Goal: Task Accomplishment & Management: Use online tool/utility

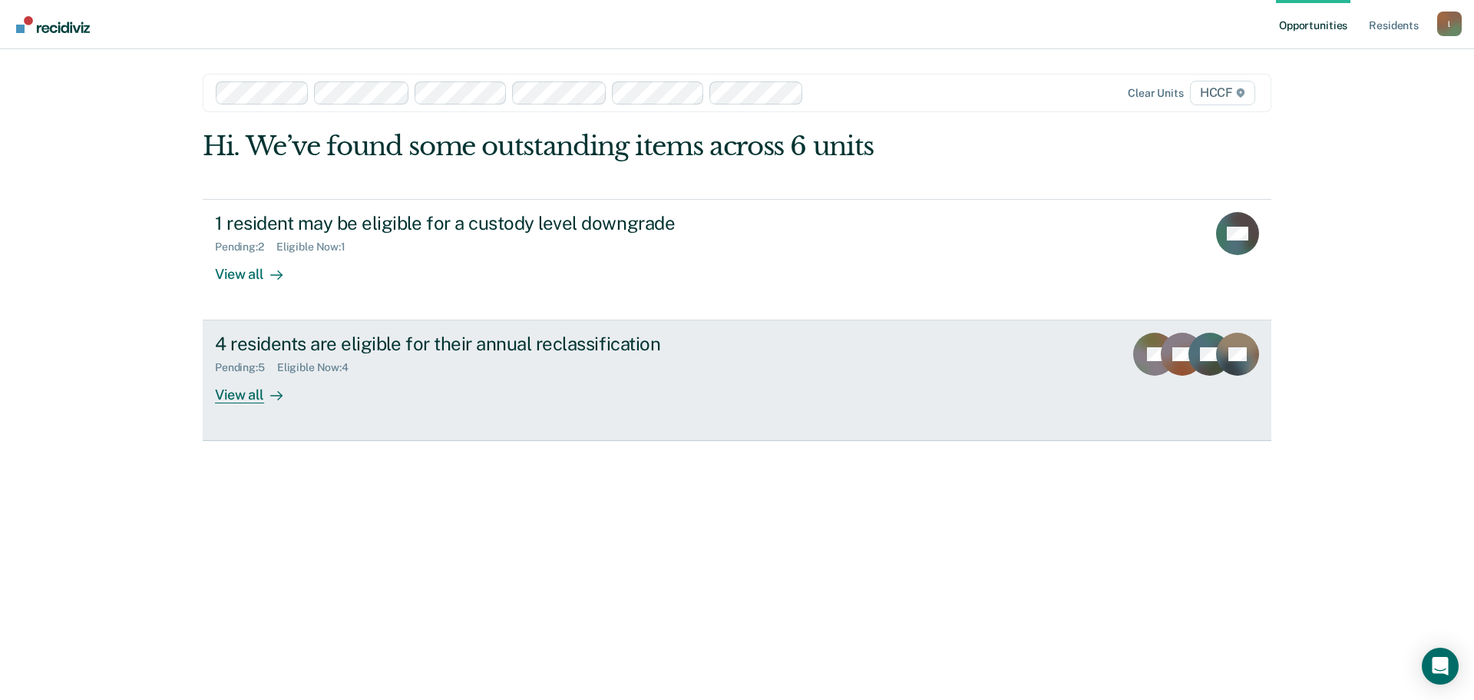
click at [268, 395] on div at bounding box center [273, 395] width 18 height 18
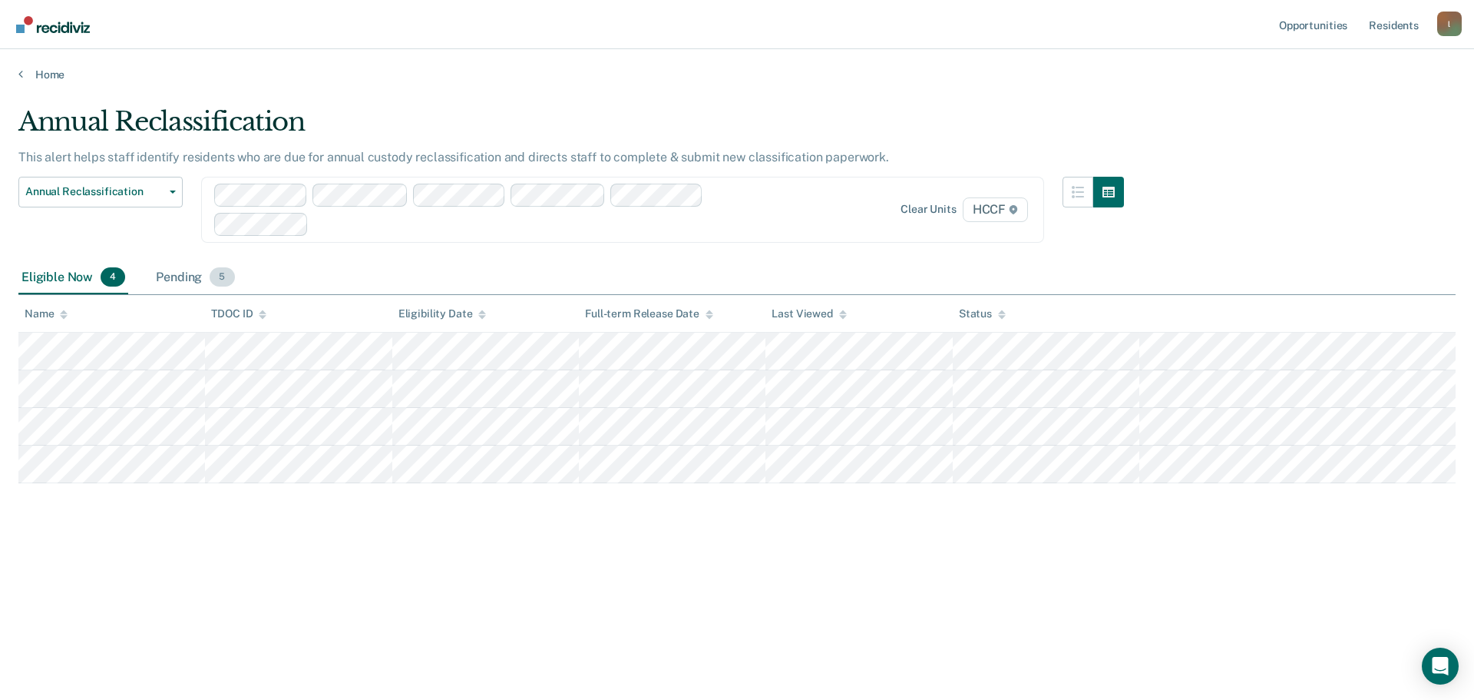
click at [180, 270] on div "Pending 5" at bounding box center [195, 278] width 84 height 34
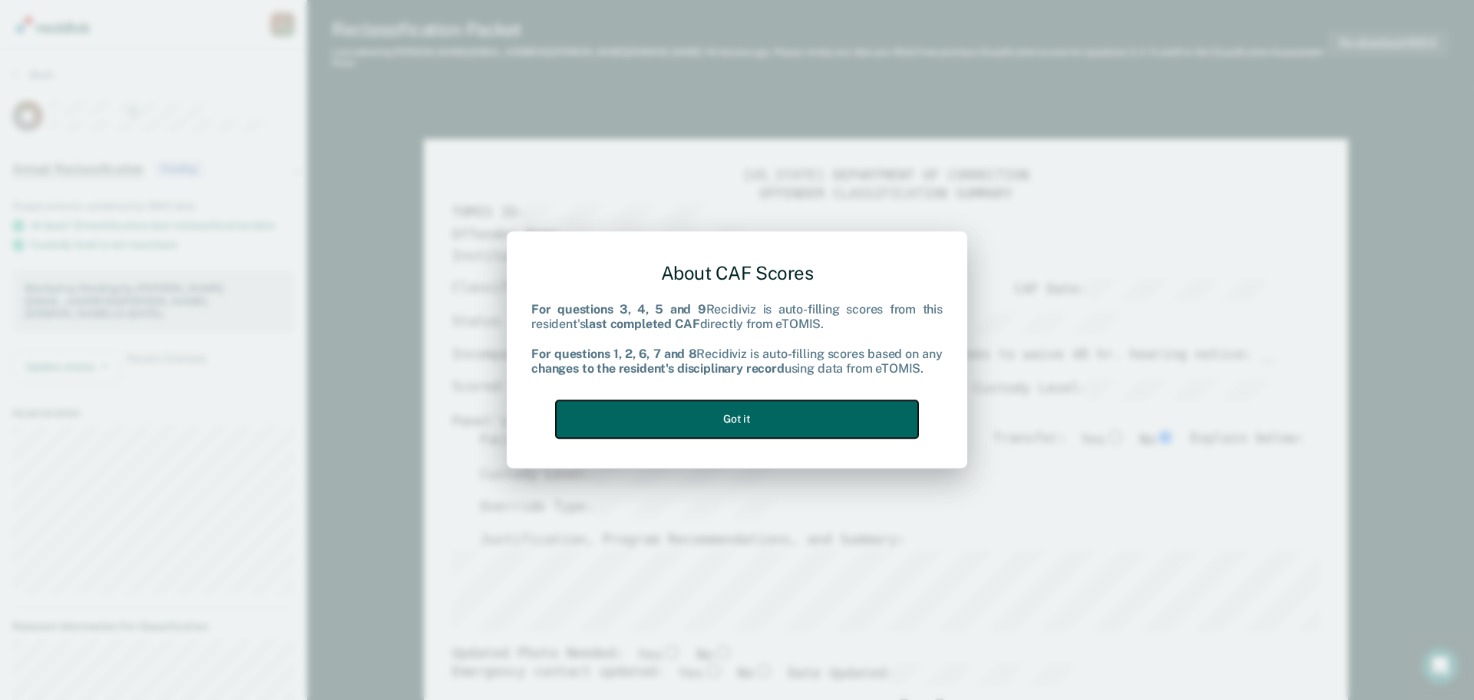
click at [802, 419] on button "Got it" at bounding box center [737, 419] width 362 height 38
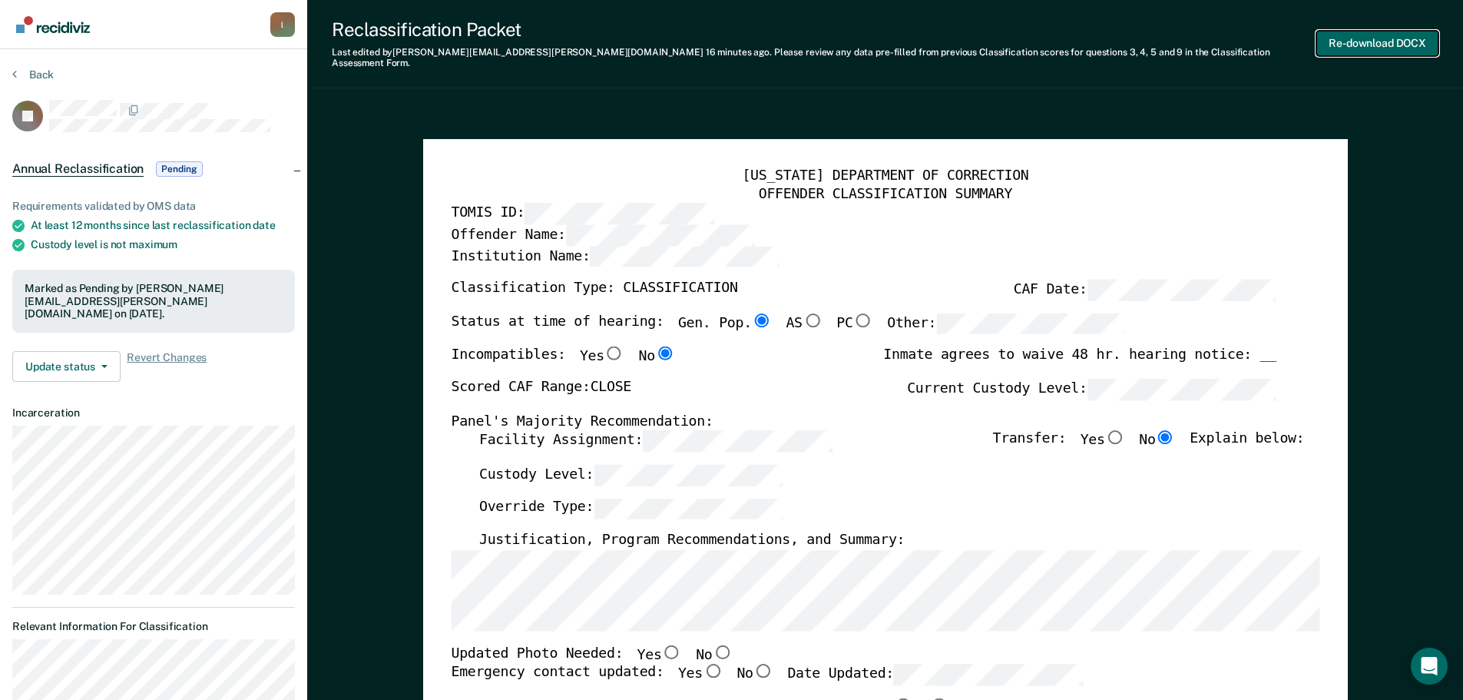
click at [1388, 38] on button "Re-download DOCX" at bounding box center [1377, 43] width 122 height 25
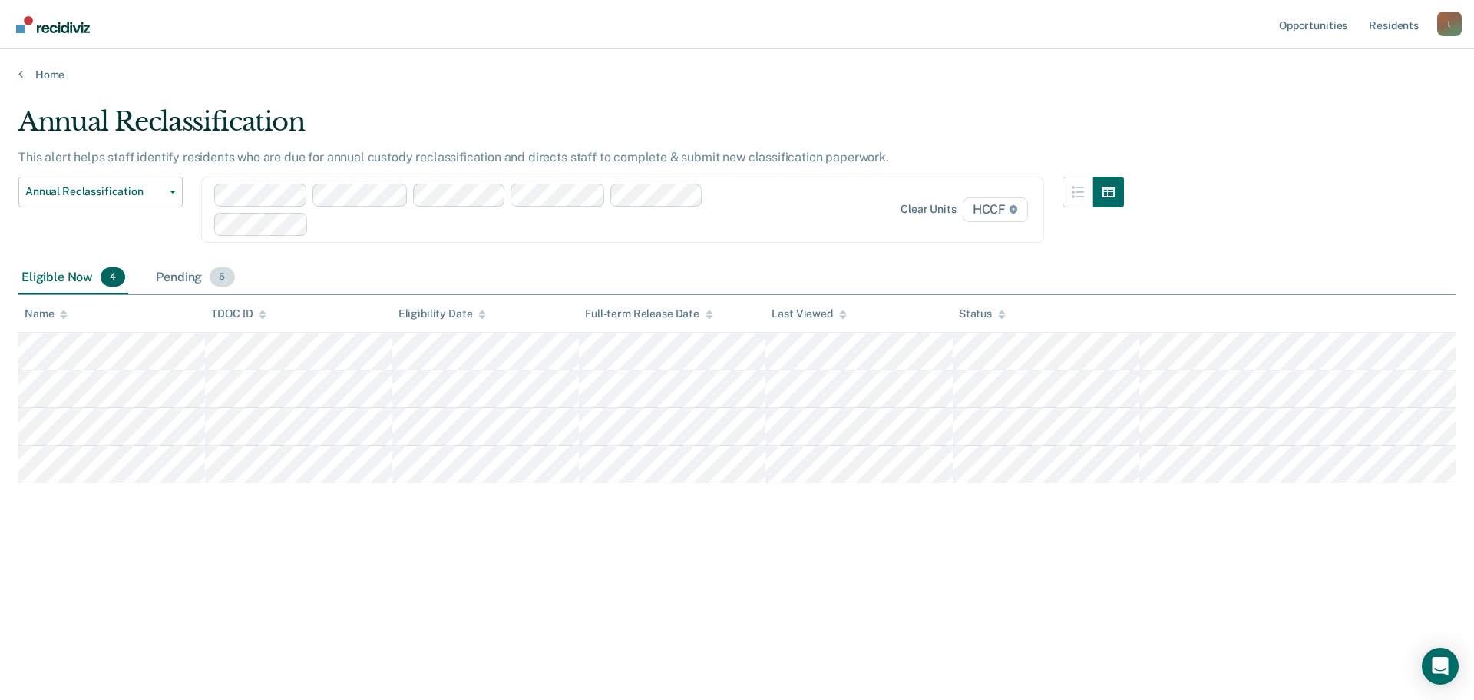
click at [183, 273] on div "Pending 5" at bounding box center [195, 278] width 84 height 34
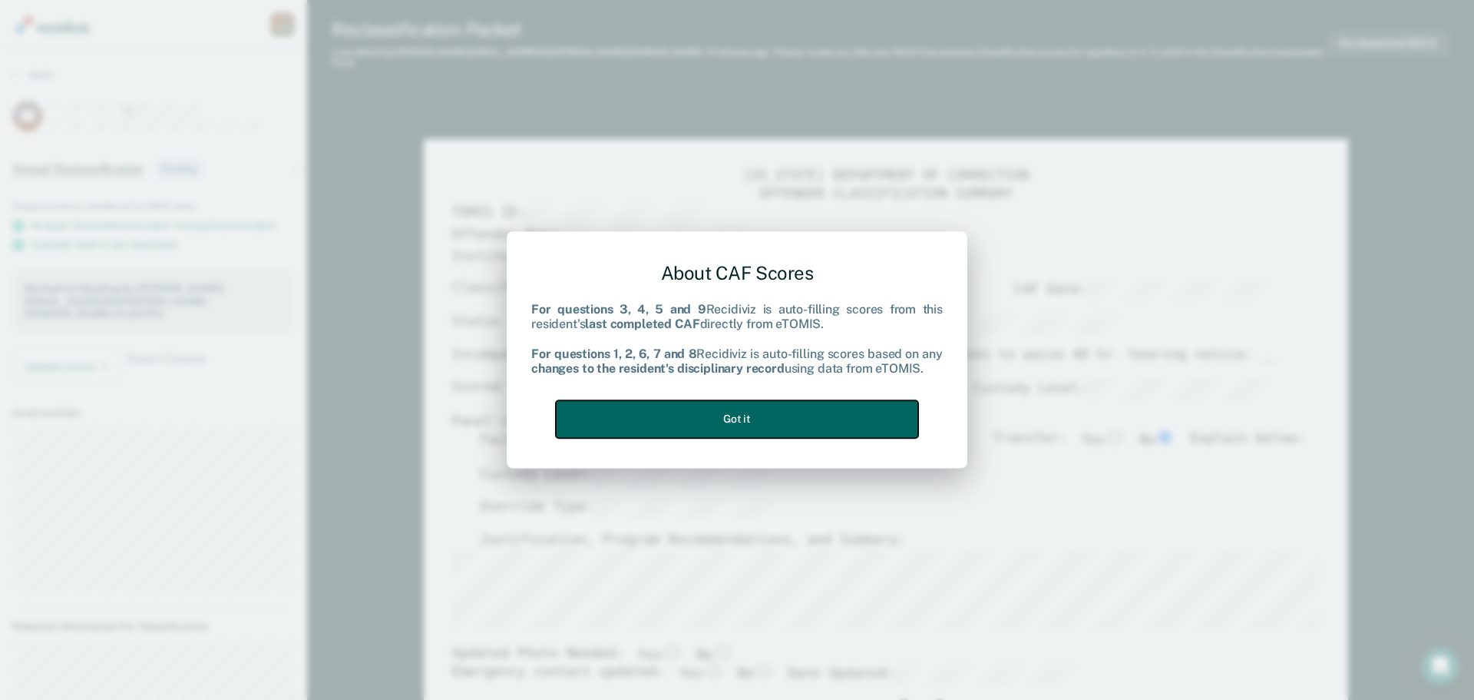
click at [705, 425] on button "Got it" at bounding box center [737, 419] width 362 height 38
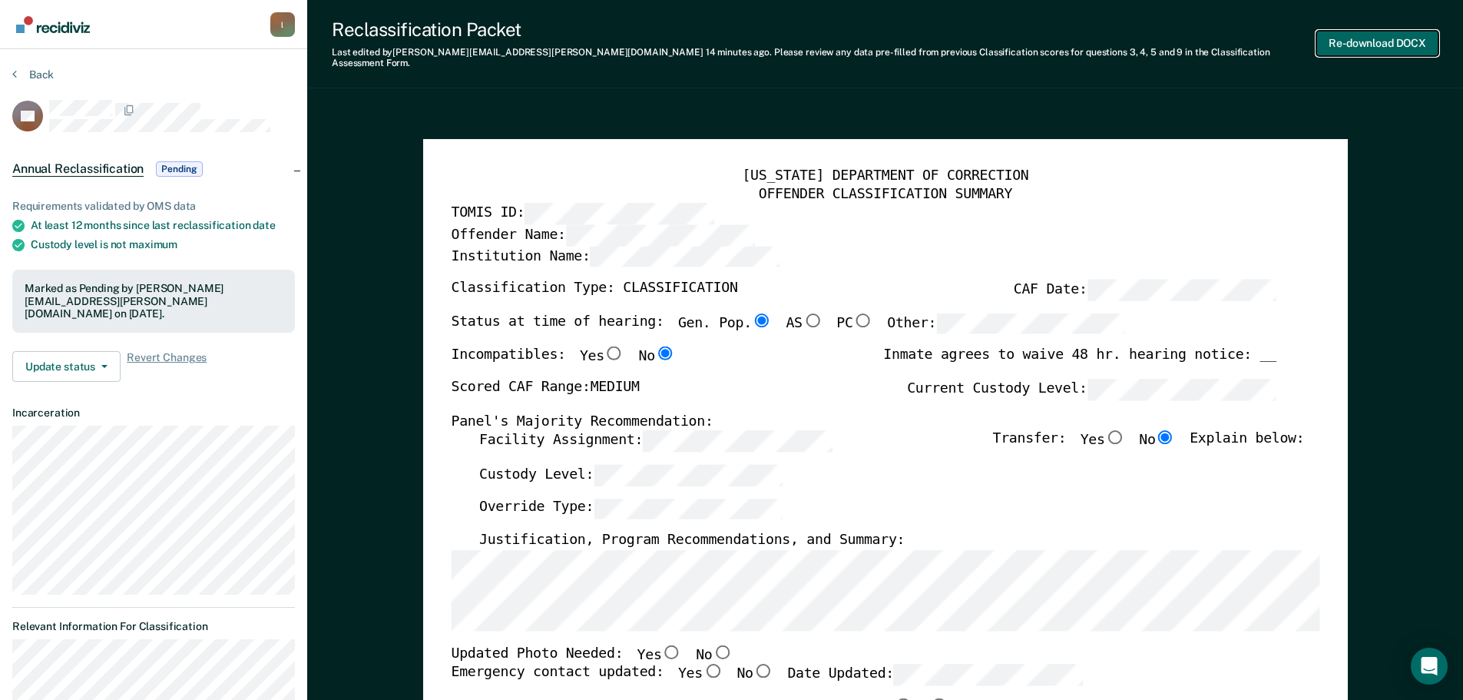
click at [1363, 40] on button "Re-download DOCX" at bounding box center [1377, 43] width 122 height 25
click at [16, 71] on button "Back" at bounding box center [32, 75] width 41 height 14
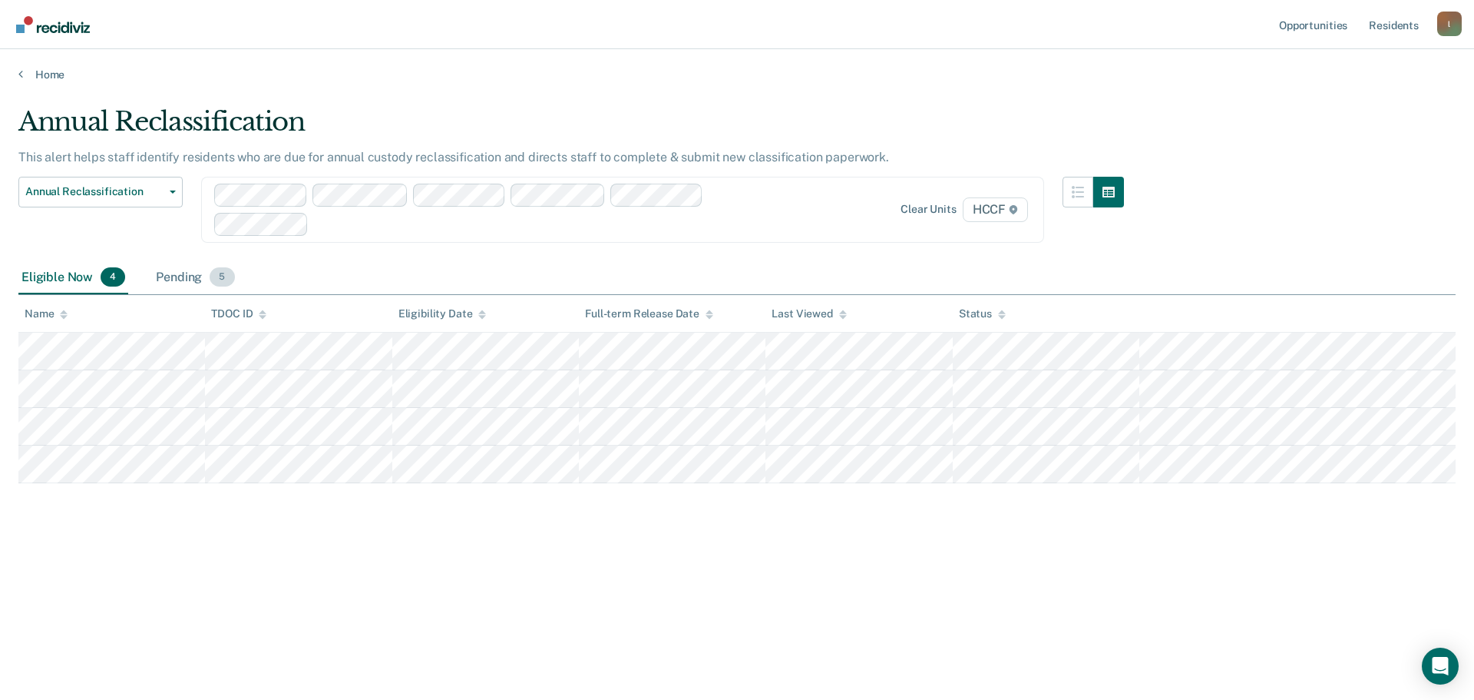
click at [195, 280] on div "Pending 5" at bounding box center [195, 278] width 84 height 34
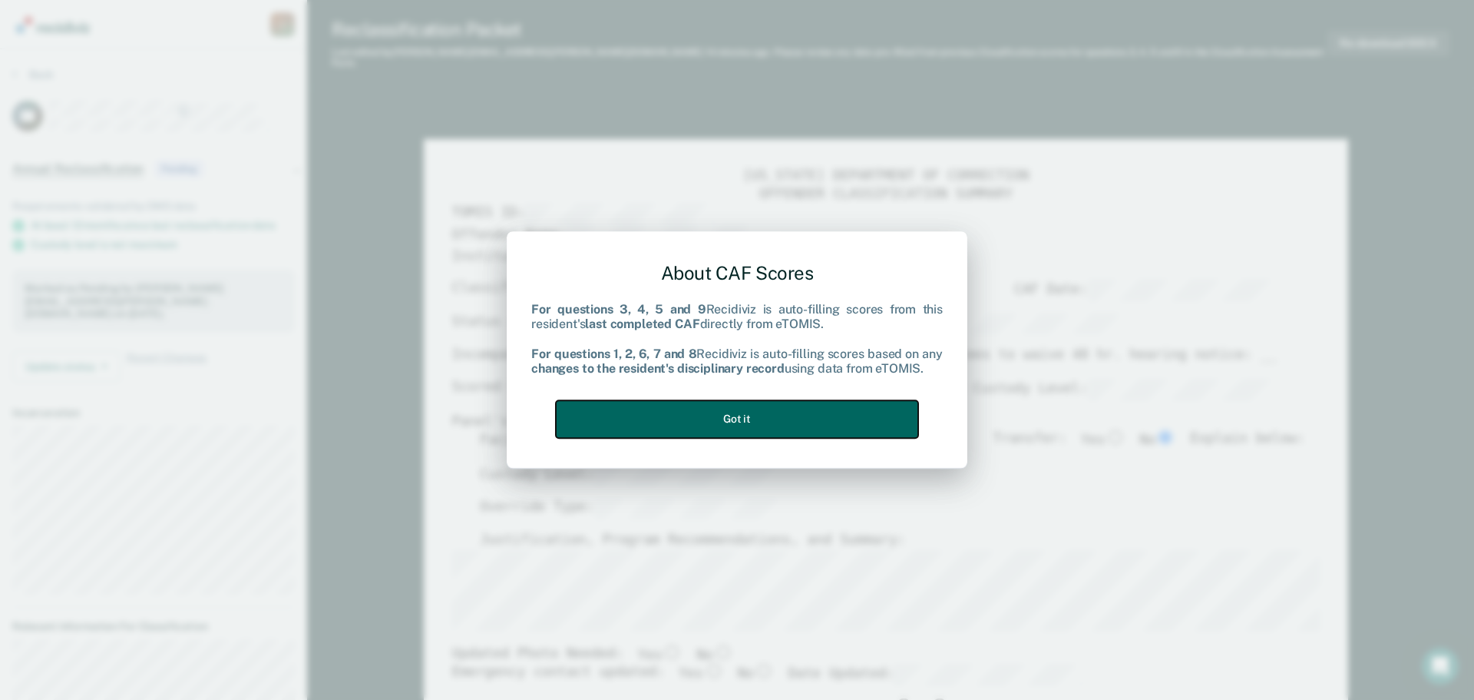
click at [769, 422] on button "Got it" at bounding box center [737, 419] width 362 height 38
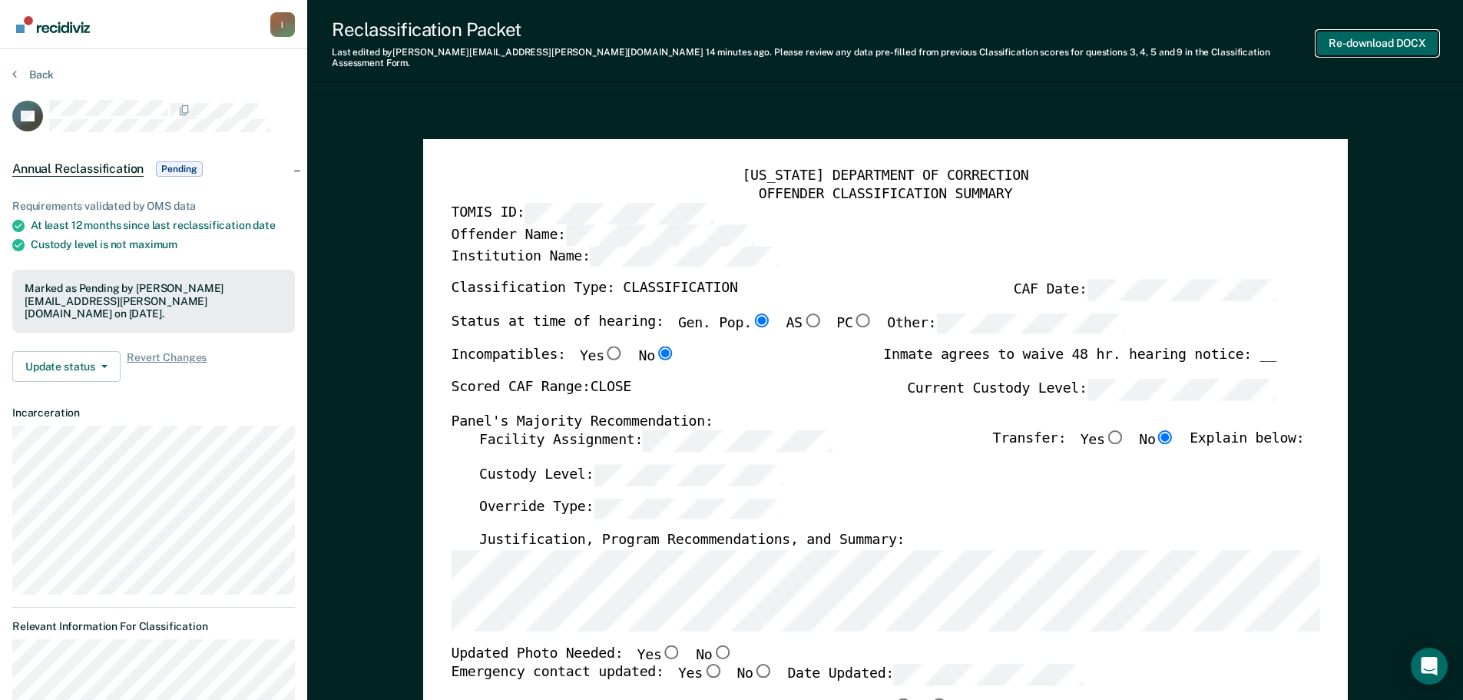
click at [1362, 41] on button "Re-download DOCX" at bounding box center [1377, 43] width 122 height 25
click at [18, 75] on button "Back" at bounding box center [32, 75] width 41 height 14
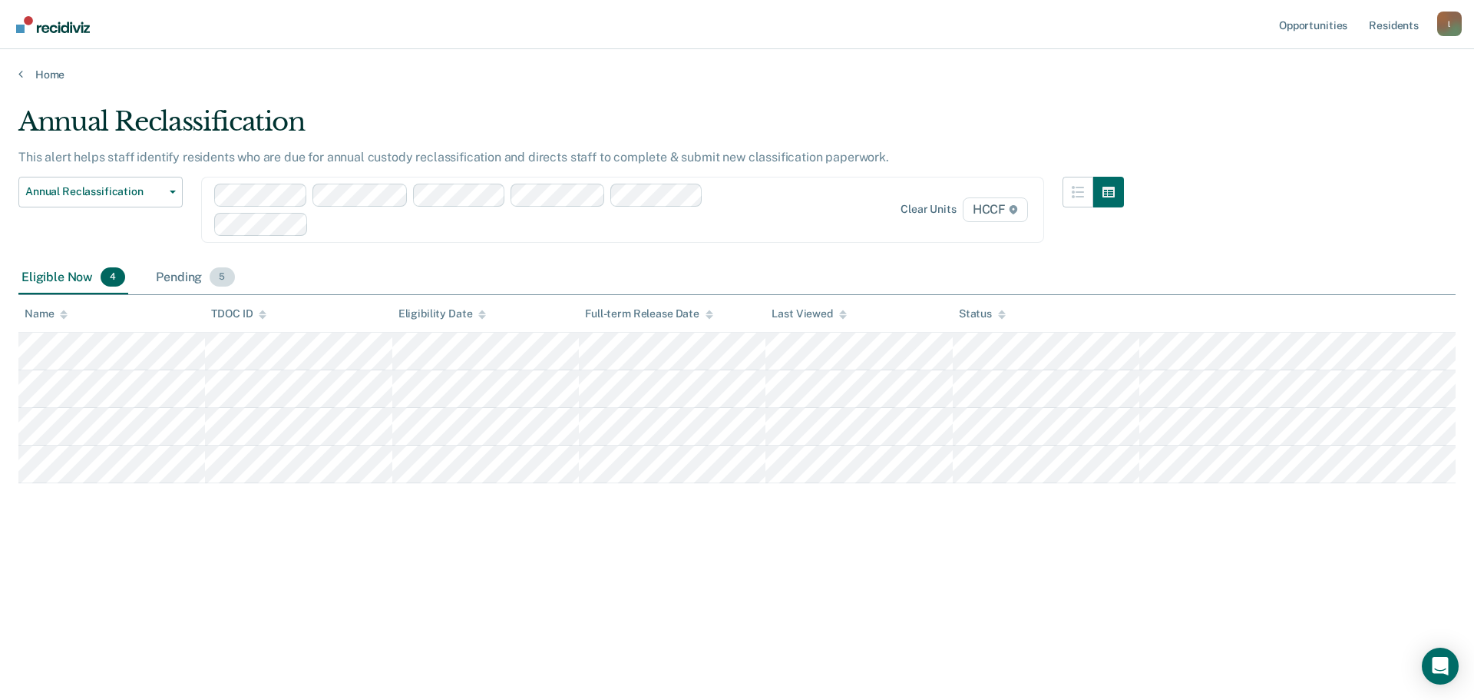
click at [187, 277] on div "Pending 5" at bounding box center [195, 278] width 84 height 34
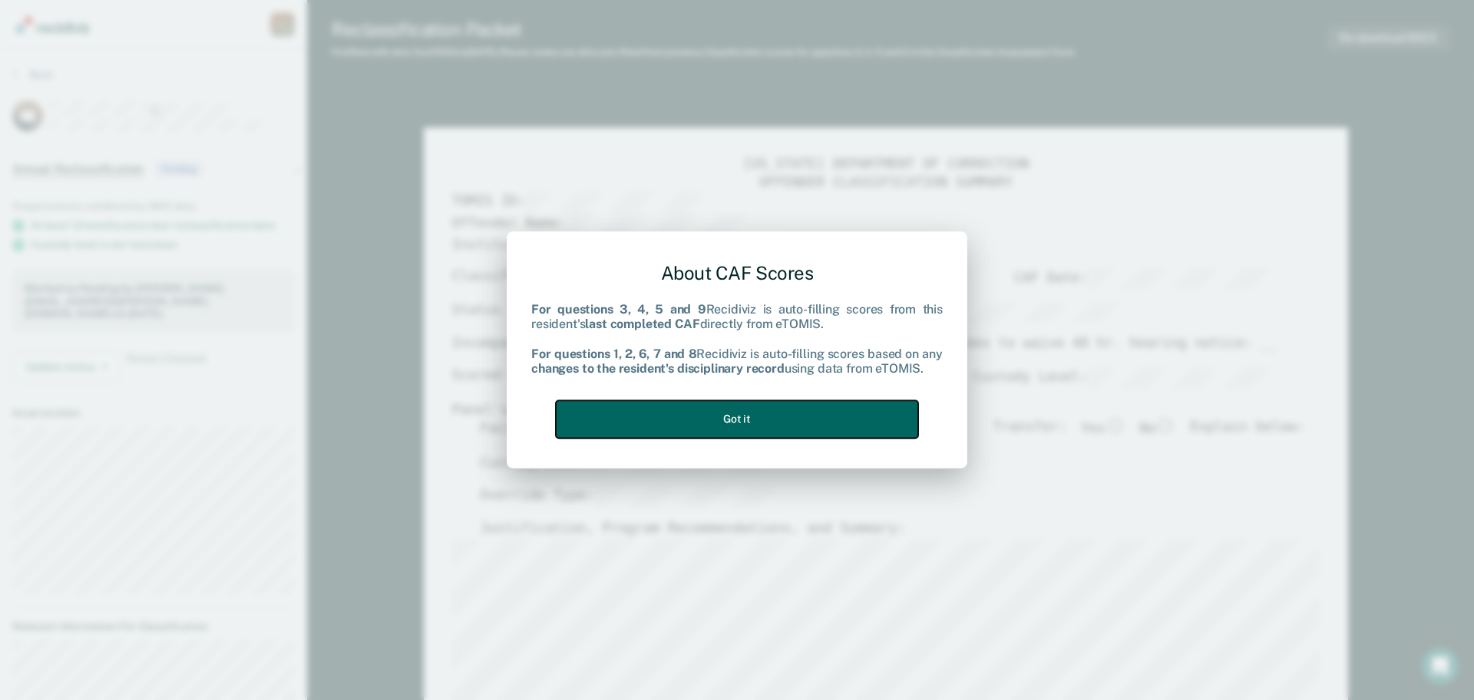
click at [721, 423] on button "Got it" at bounding box center [737, 419] width 362 height 38
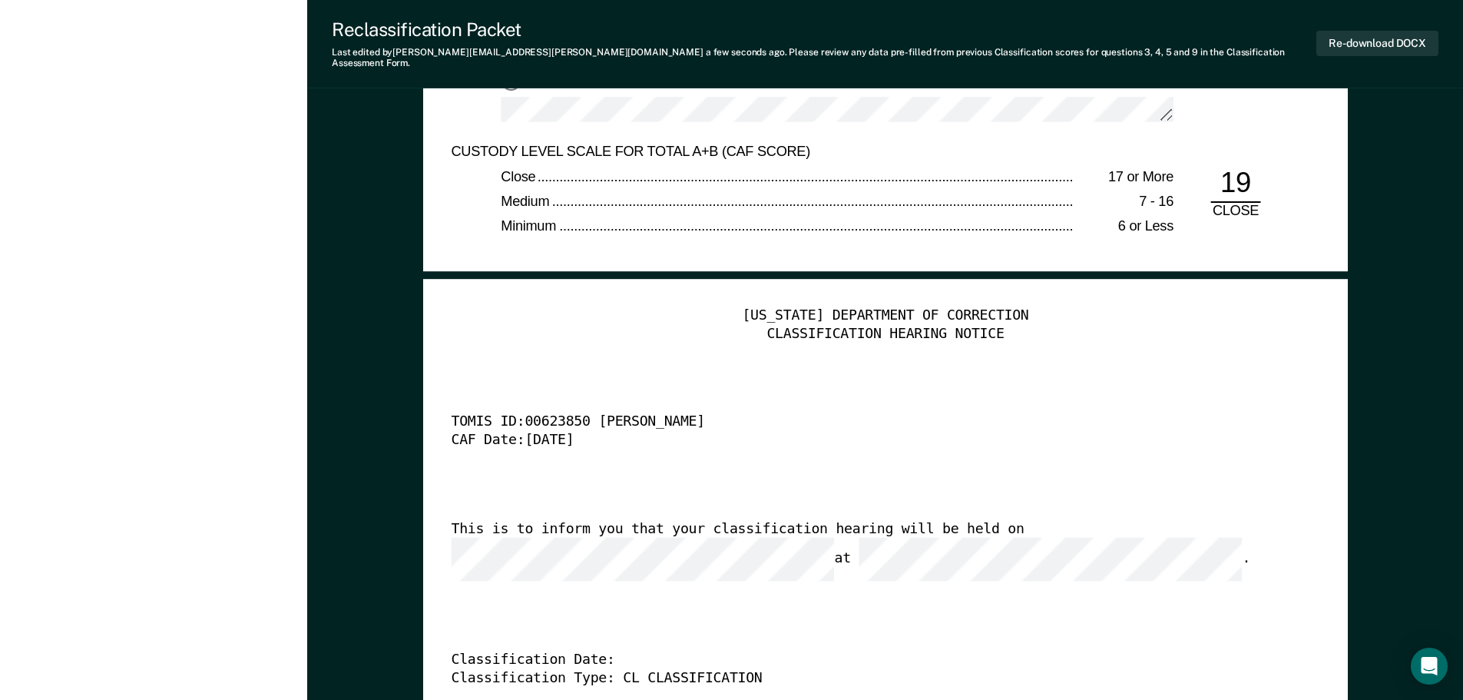
scroll to position [3751, 0]
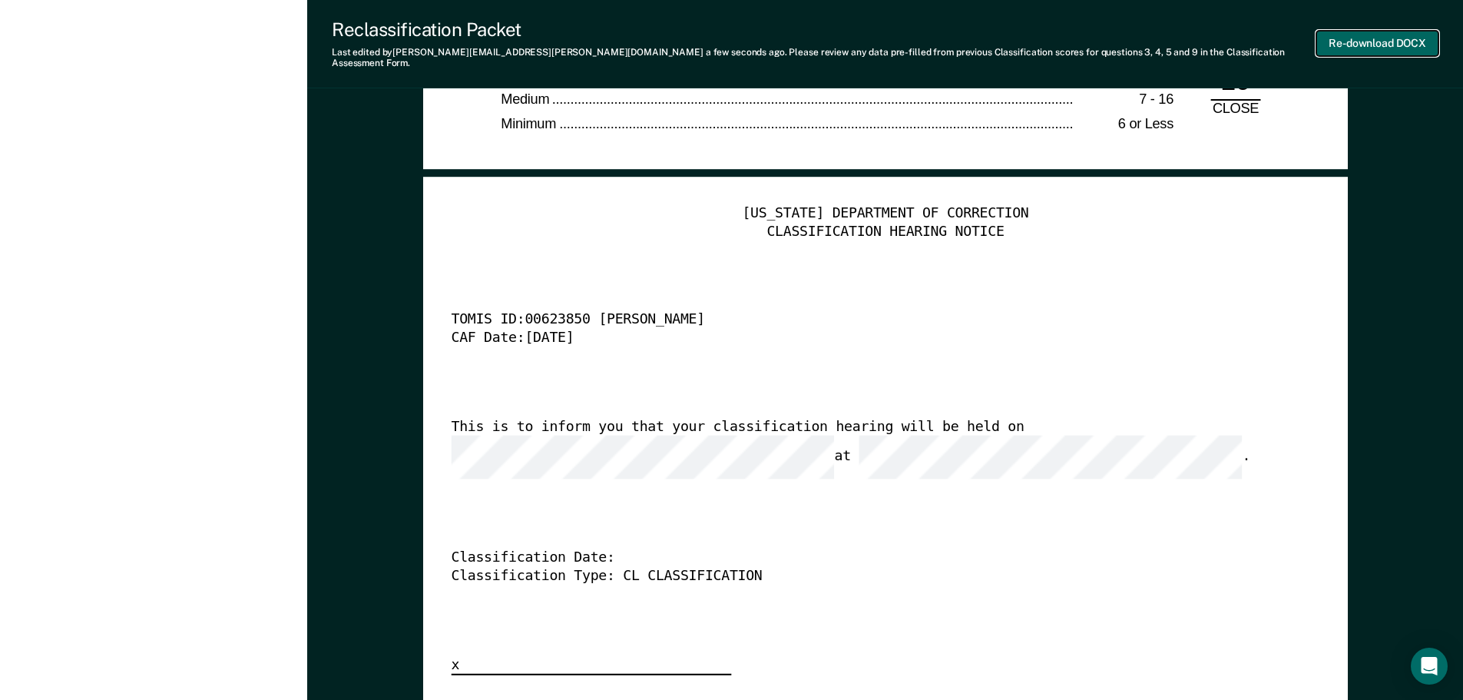
click at [1377, 36] on button "Re-download DOCX" at bounding box center [1377, 43] width 122 height 25
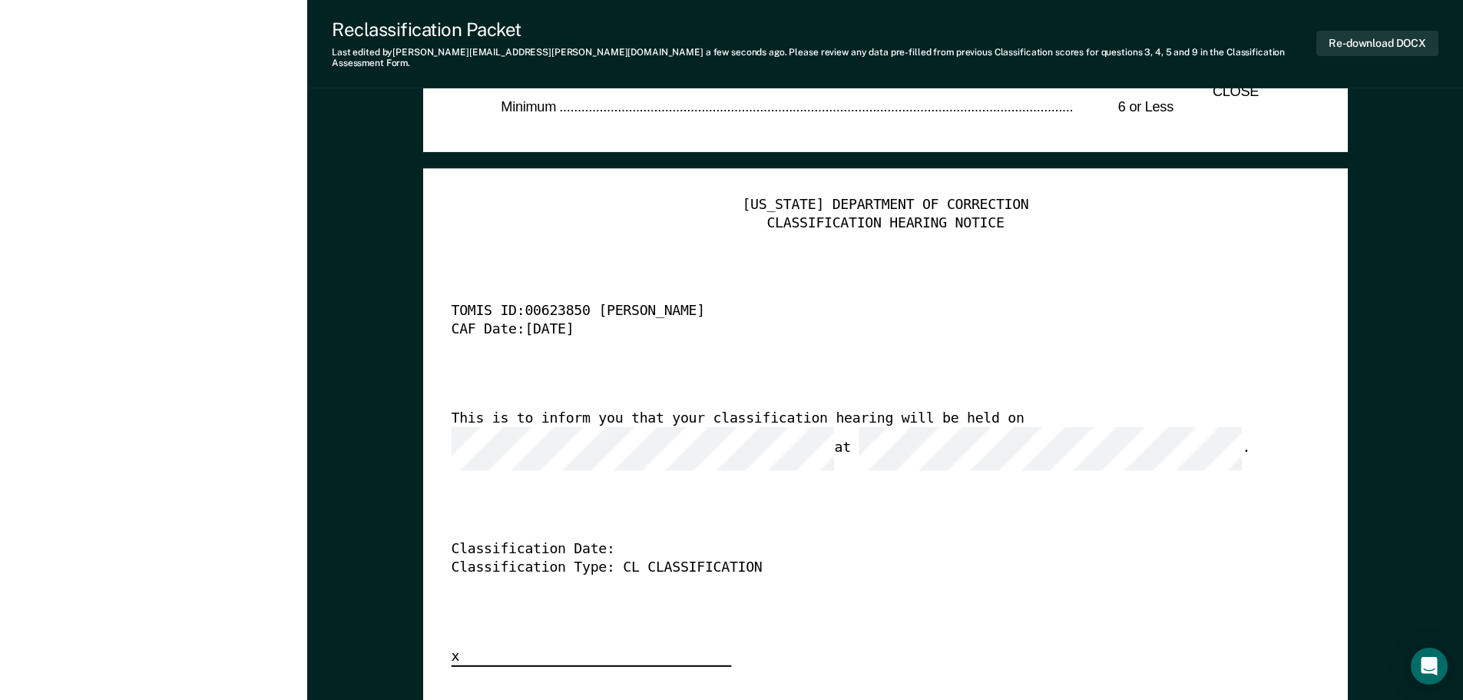
click at [542, 236] on div "[US_STATE] DEPARTMENT OF CORRECTION CLASSIFICATION HEARING NOTICE TOMIS ID: 006…" at bounding box center [885, 432] width 868 height 471
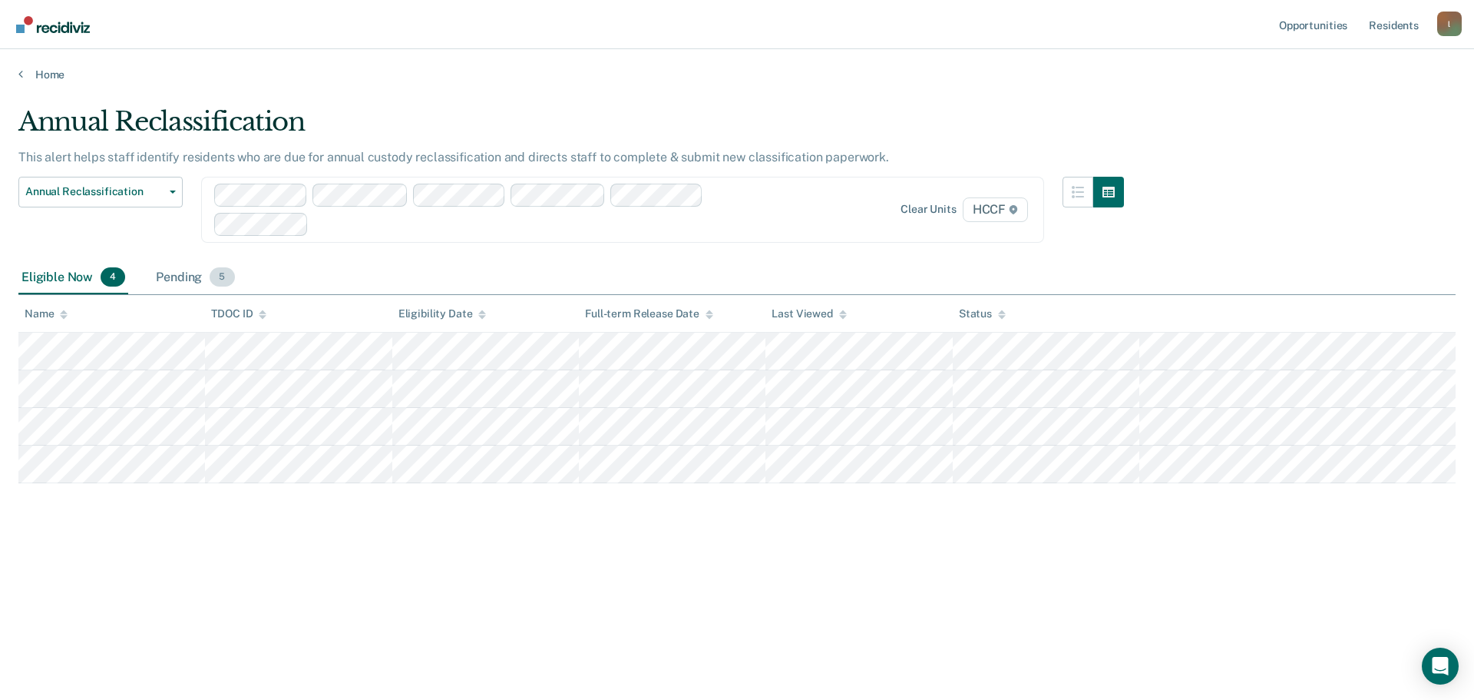
click at [178, 270] on div "Pending 5" at bounding box center [195, 278] width 84 height 34
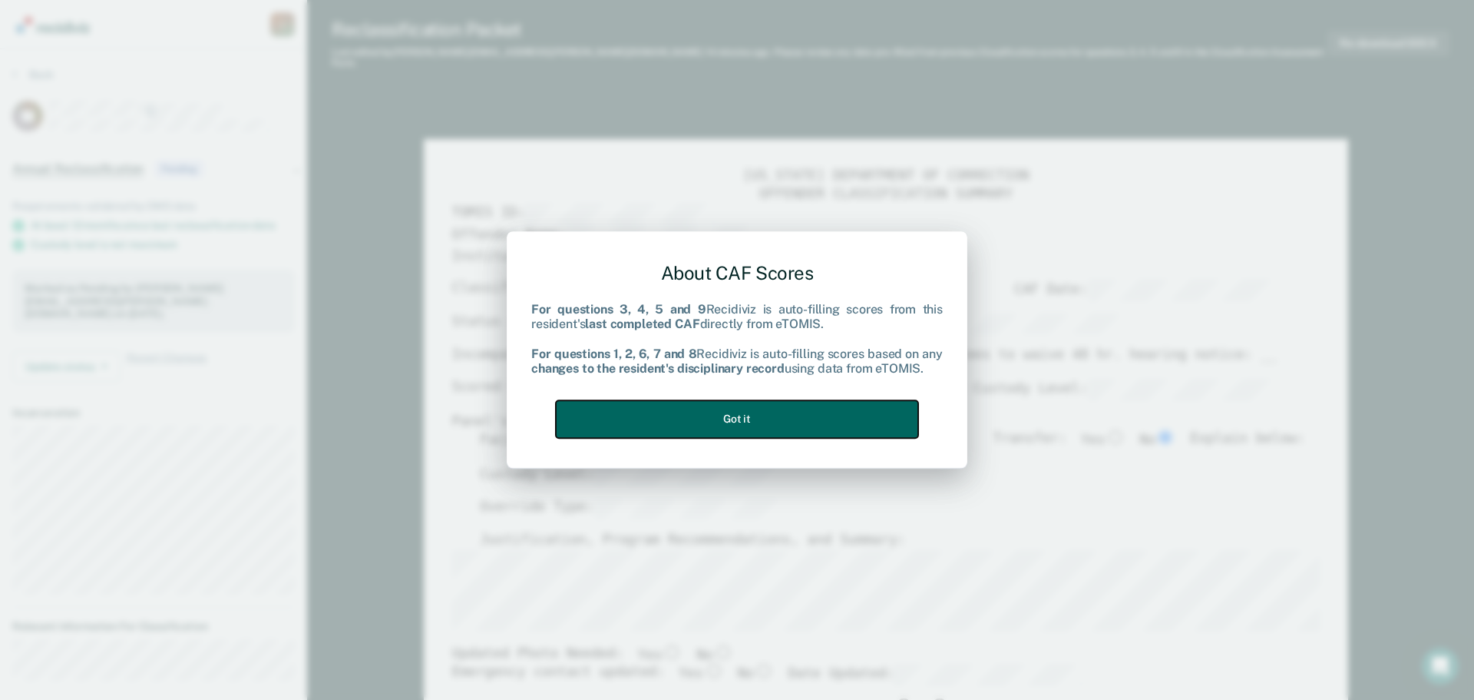
click at [746, 422] on button "Got it" at bounding box center [737, 419] width 362 height 38
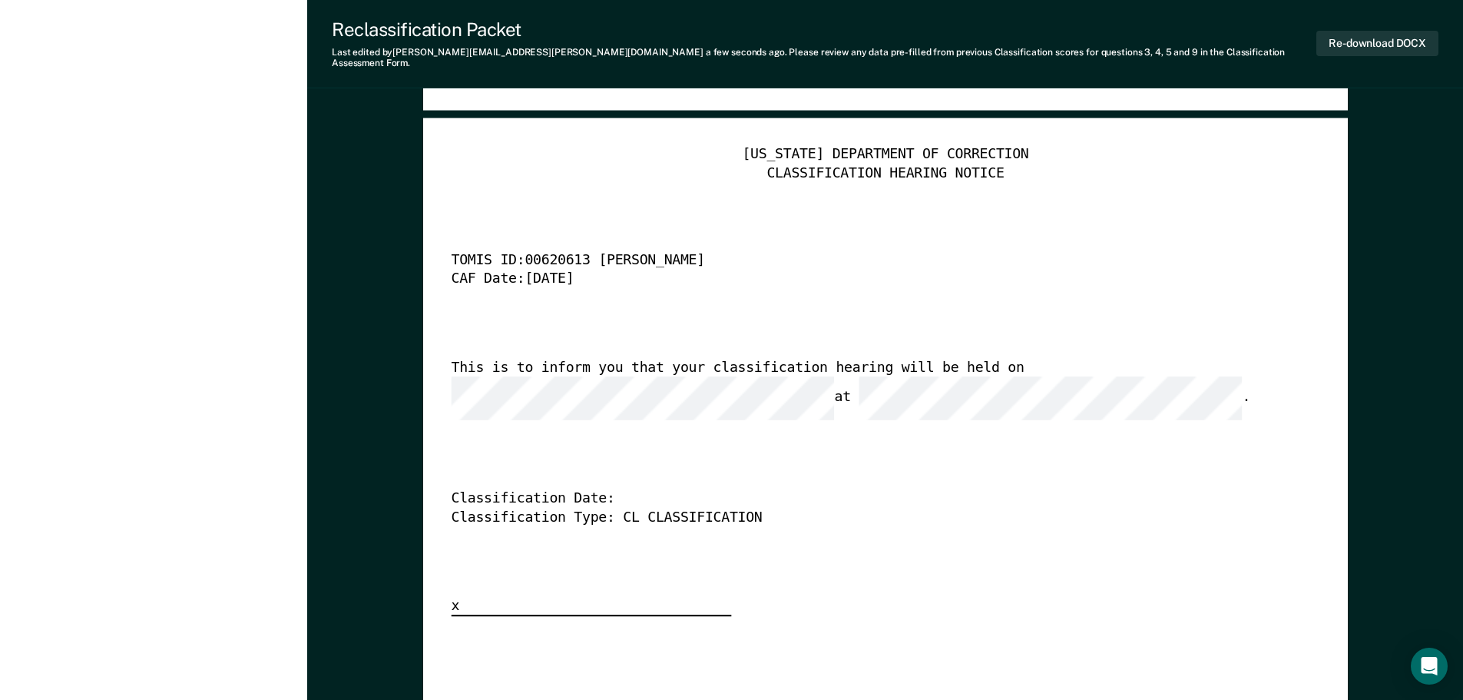
scroll to position [3836, 0]
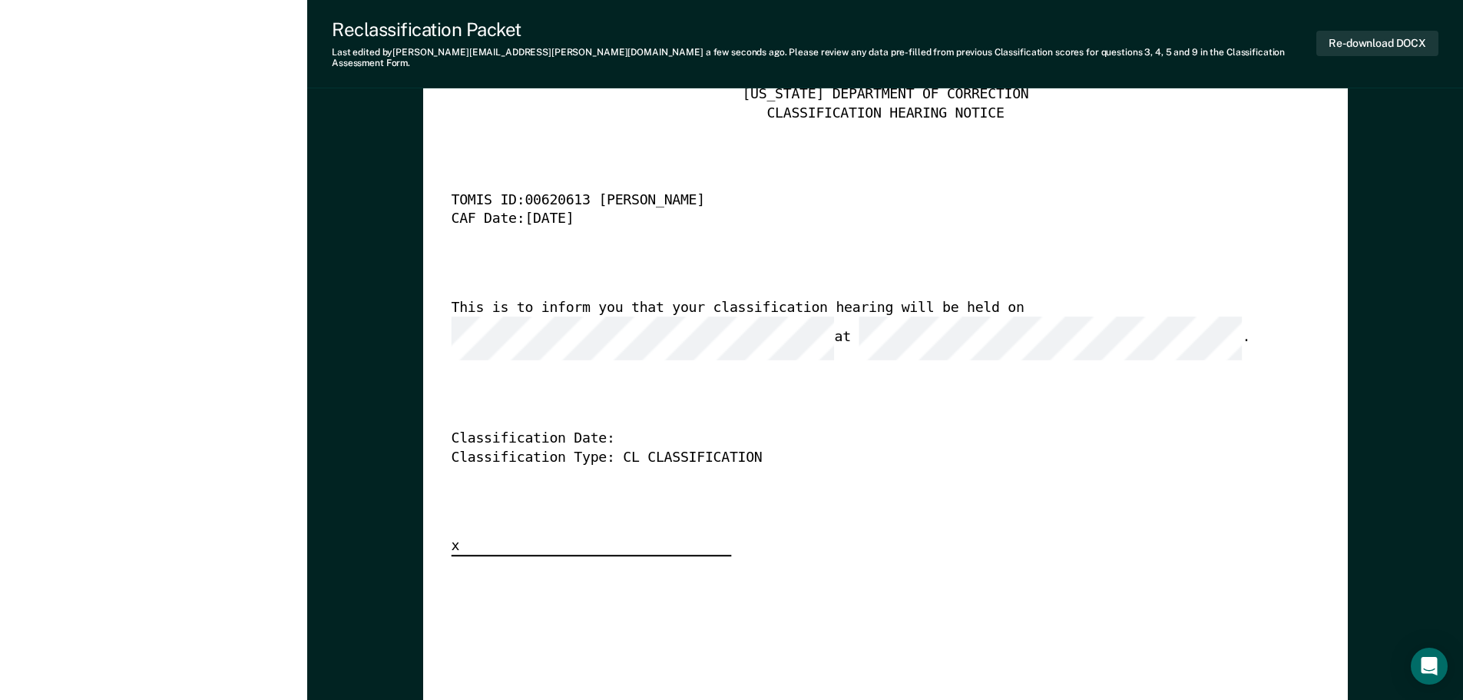
click at [1057, 311] on div "This is to inform you that your classification hearing will be held on at ." at bounding box center [863, 329] width 825 height 61
click at [1399, 32] on button "Re-download DOCX" at bounding box center [1377, 43] width 122 height 25
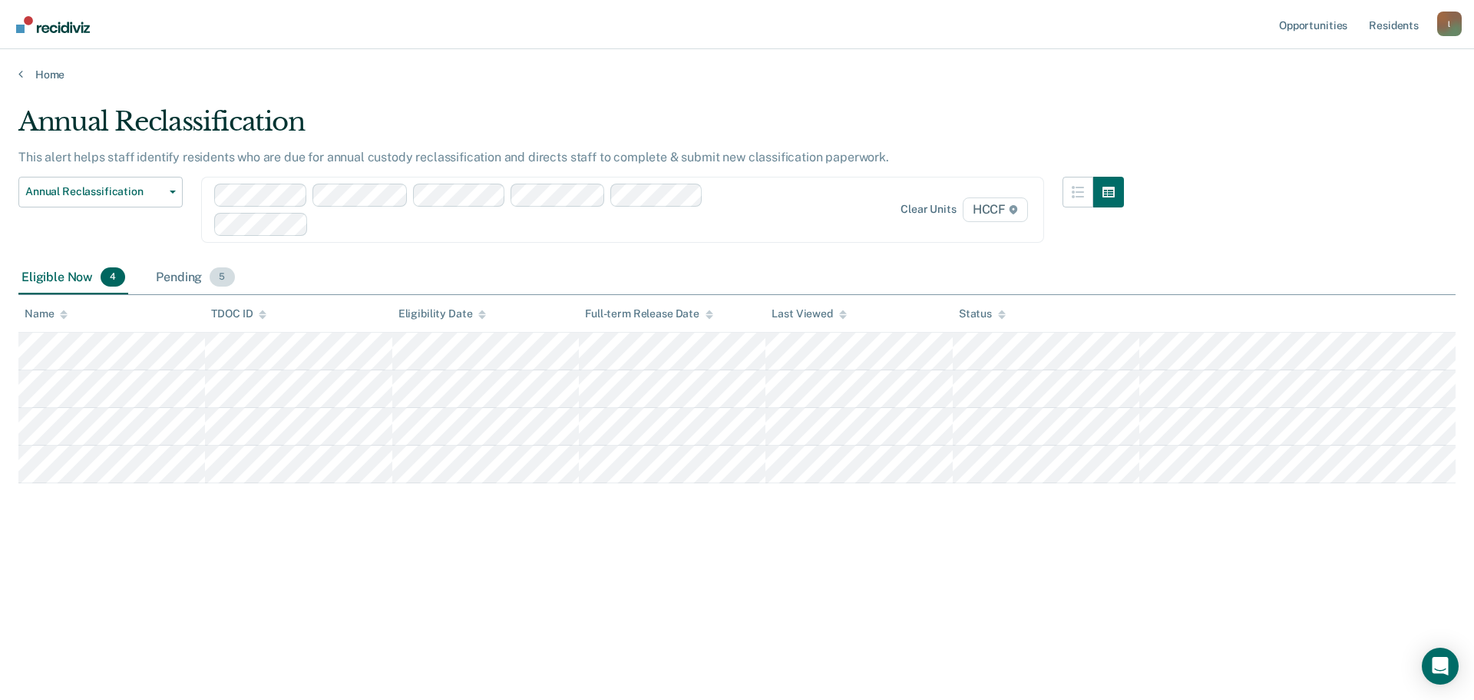
click at [179, 282] on div "Pending 5" at bounding box center [195, 278] width 84 height 34
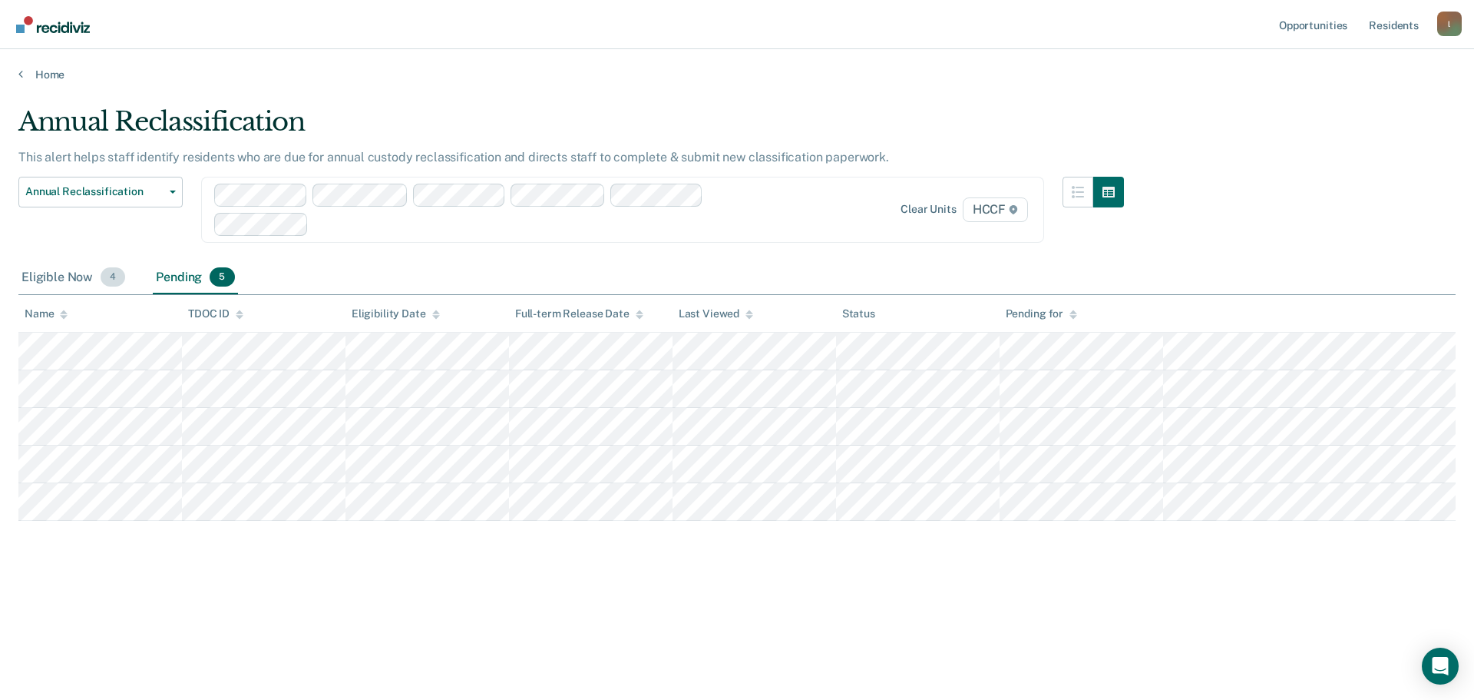
click at [38, 286] on div "Eligible Now 4" at bounding box center [73, 278] width 110 height 34
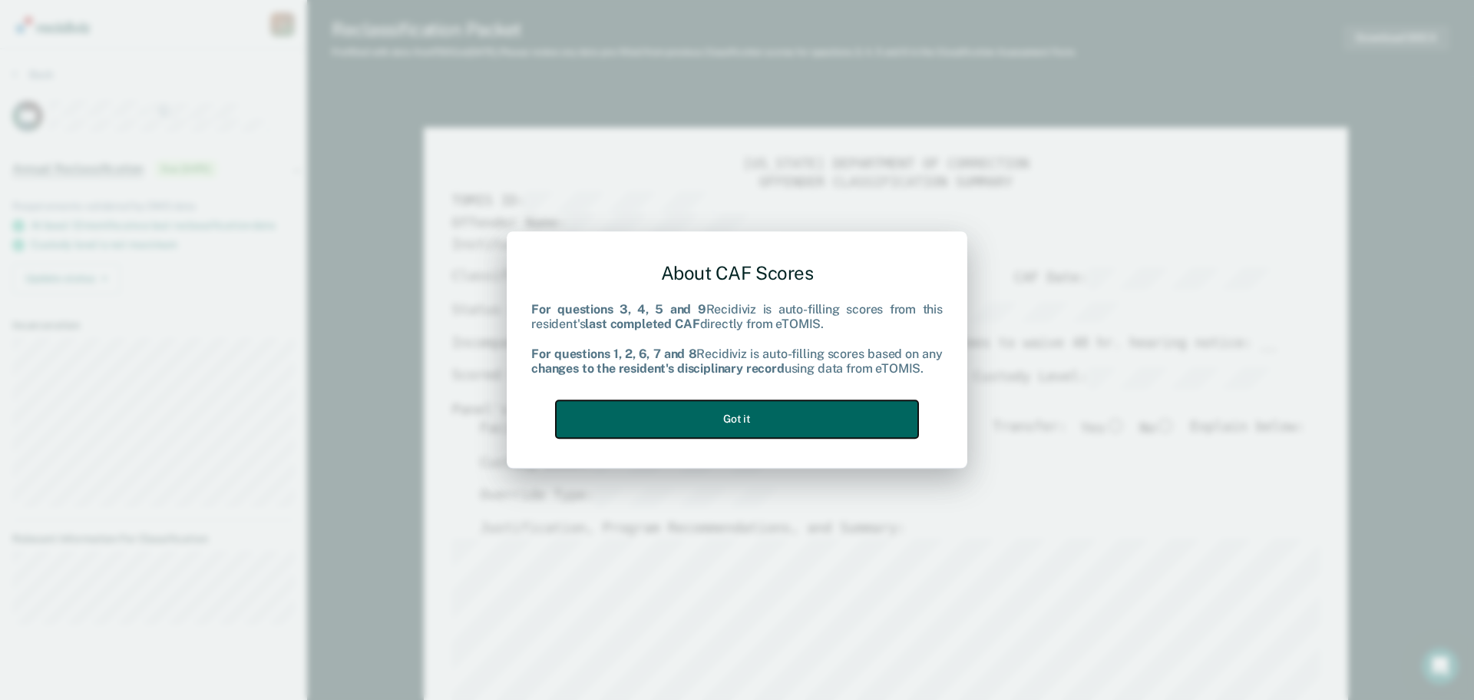
click at [676, 424] on button "Got it" at bounding box center [737, 419] width 362 height 38
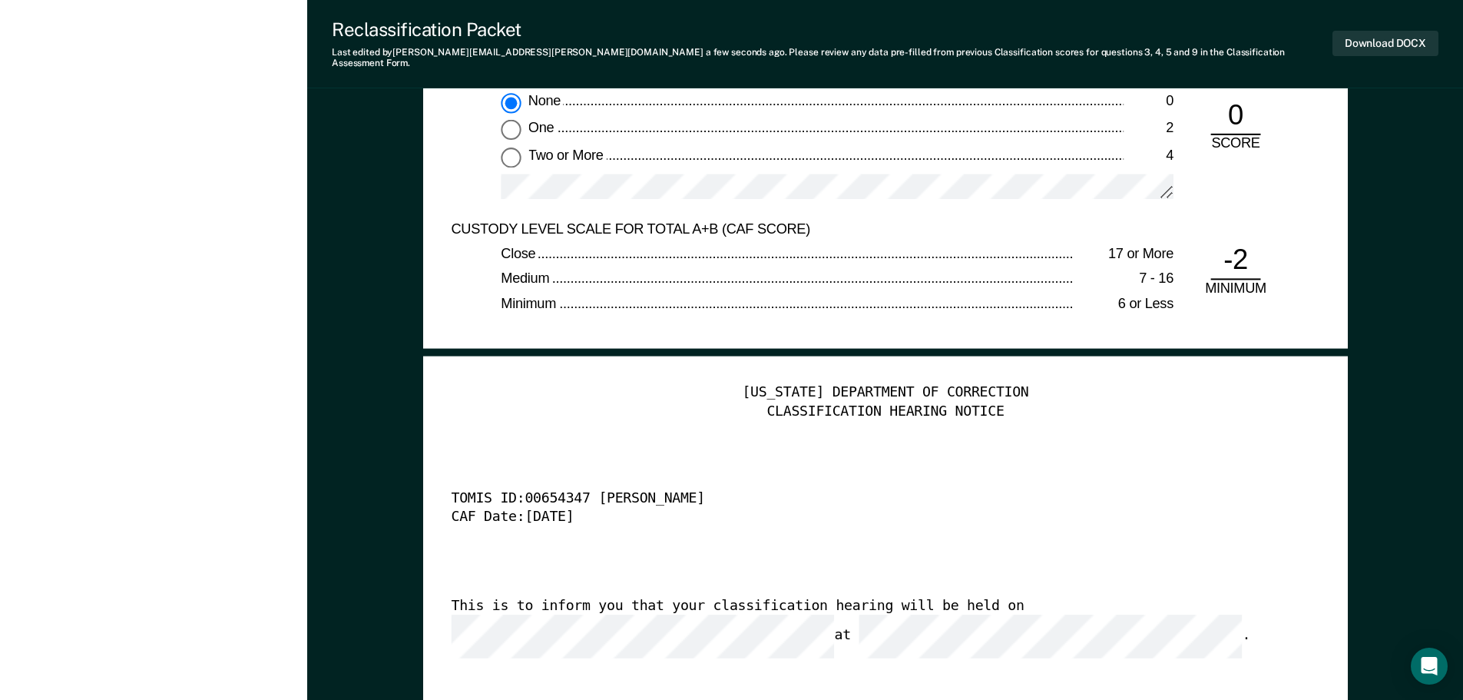
scroll to position [3585, 0]
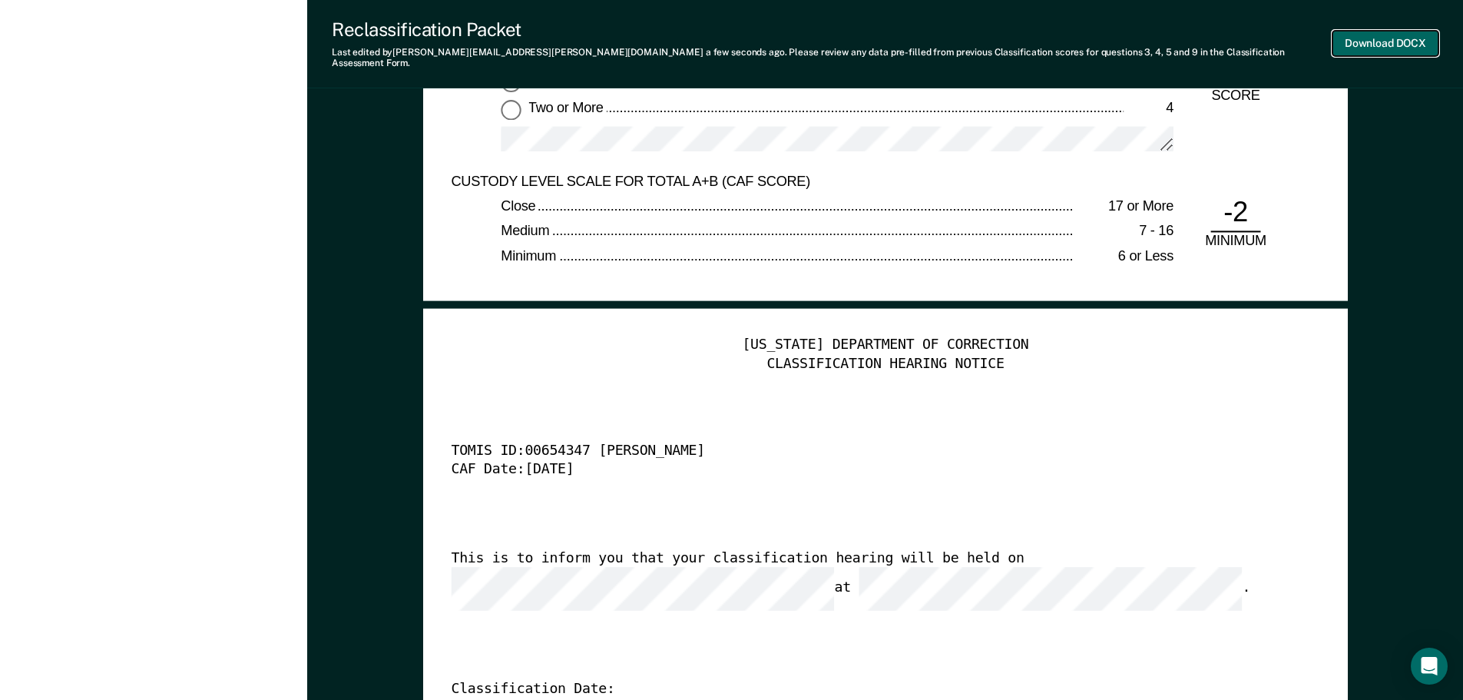
click at [1373, 34] on button "Download DOCX" at bounding box center [1385, 43] width 106 height 25
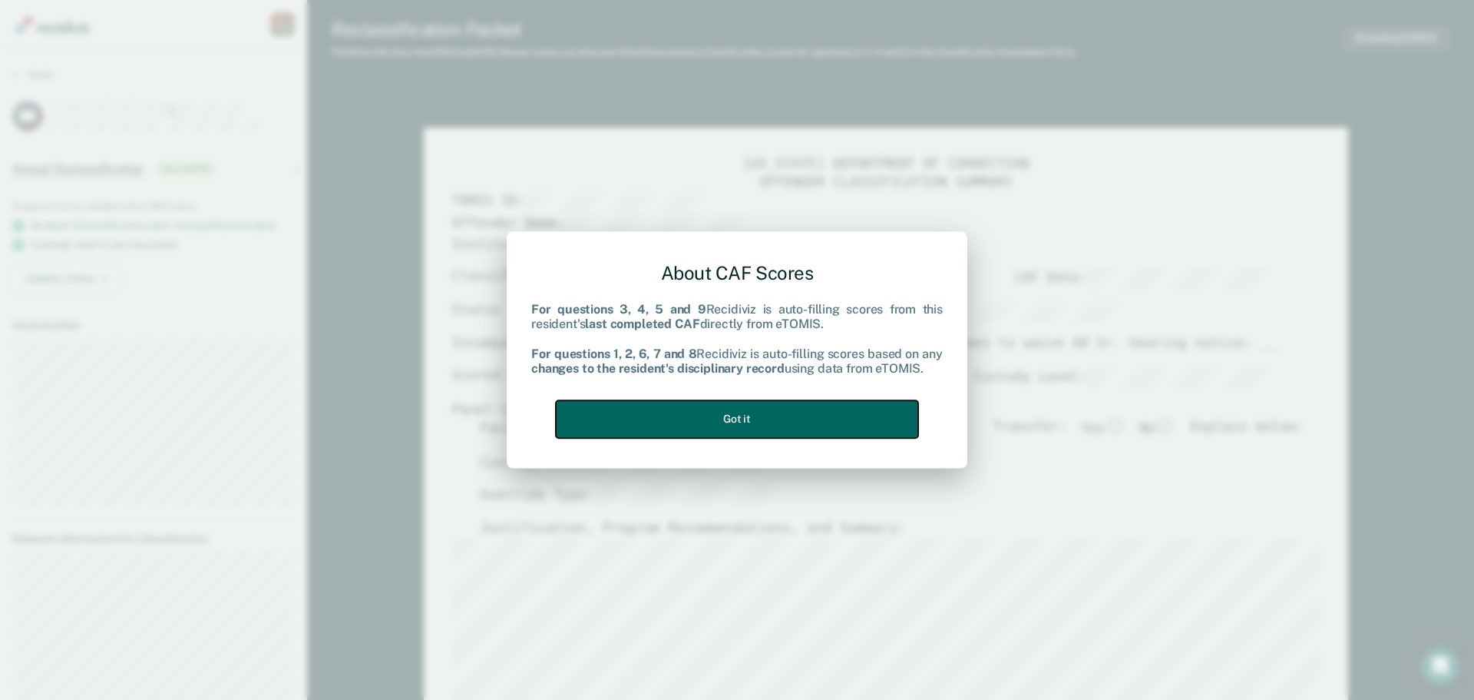
click at [677, 416] on button "Got it" at bounding box center [737, 419] width 362 height 38
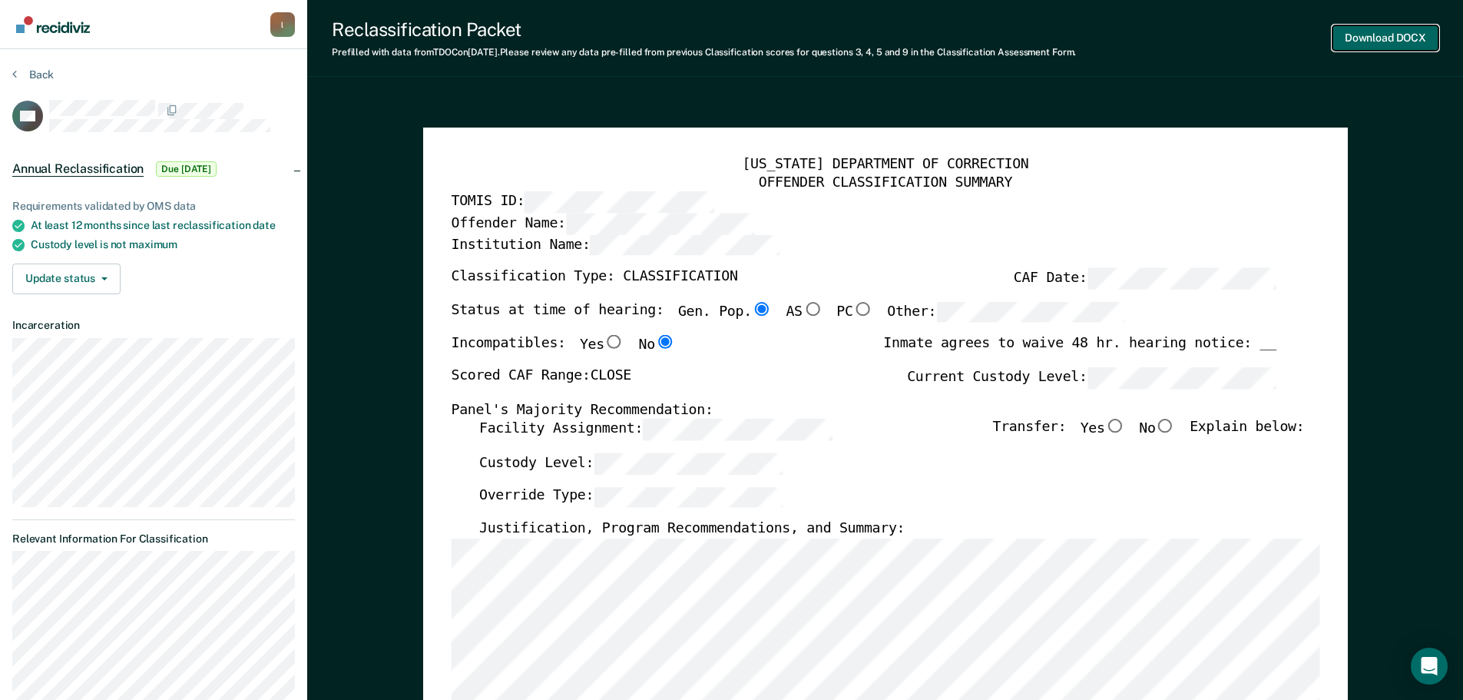
click at [1390, 38] on button "Download DOCX" at bounding box center [1385, 37] width 106 height 25
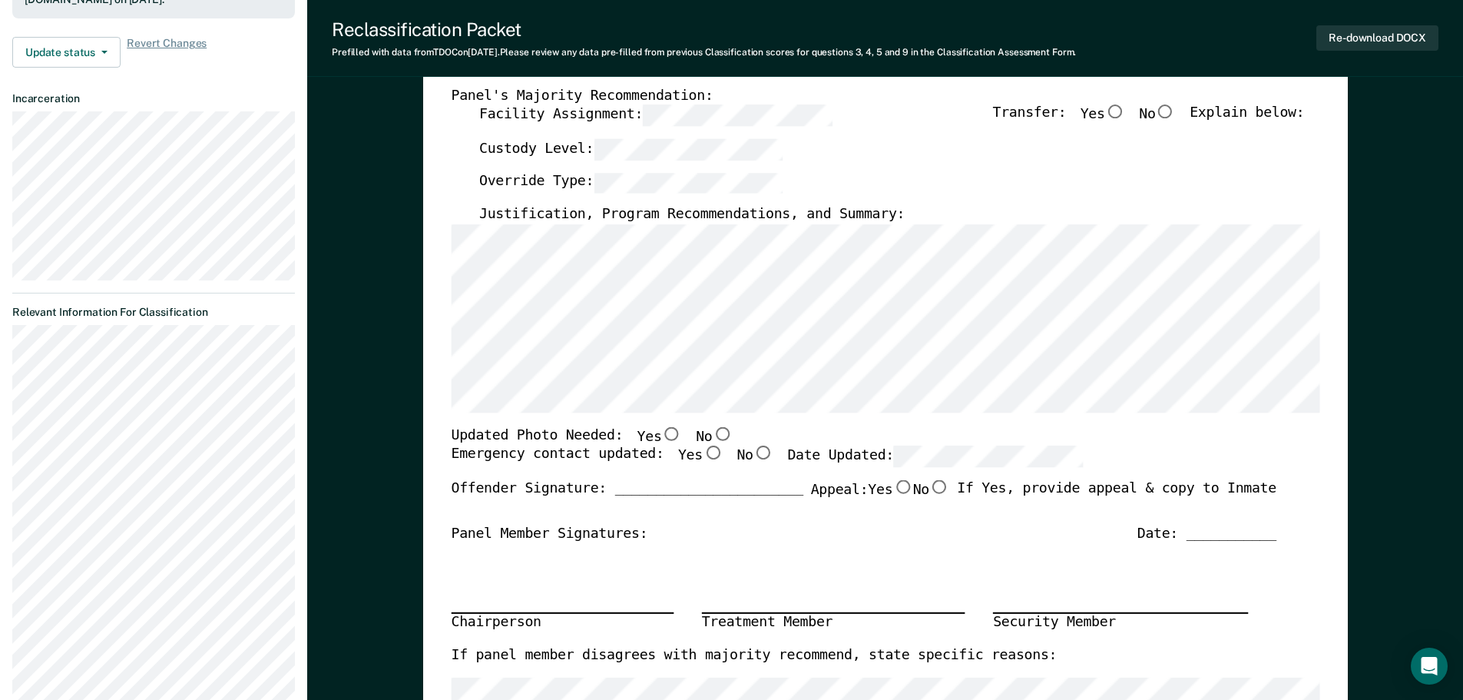
scroll to position [359, 0]
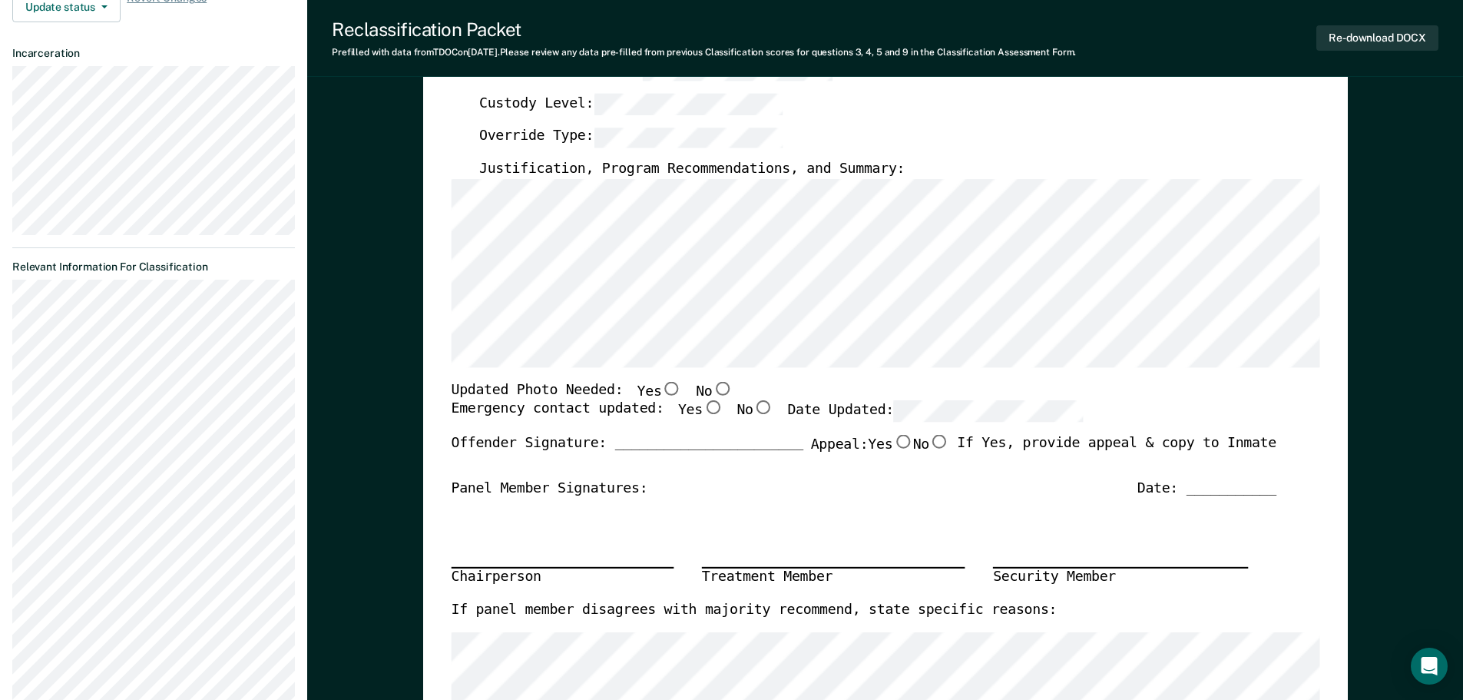
click at [742, 451] on div "[US_STATE] DEPARTMENT OF CORRECTION OFFENDER CLASSIFICATION SUMMARY TOMIS ID: O…" at bounding box center [885, 379] width 868 height 1164
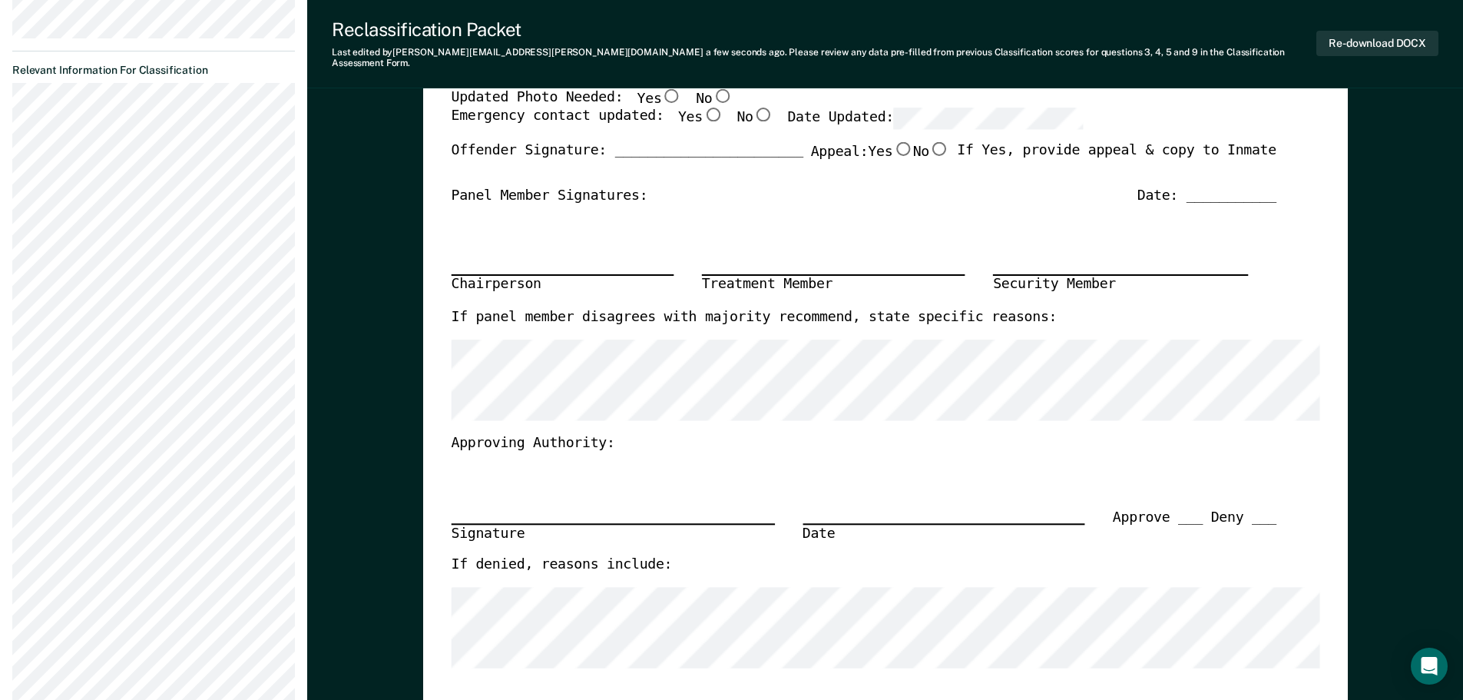
scroll to position [0, 0]
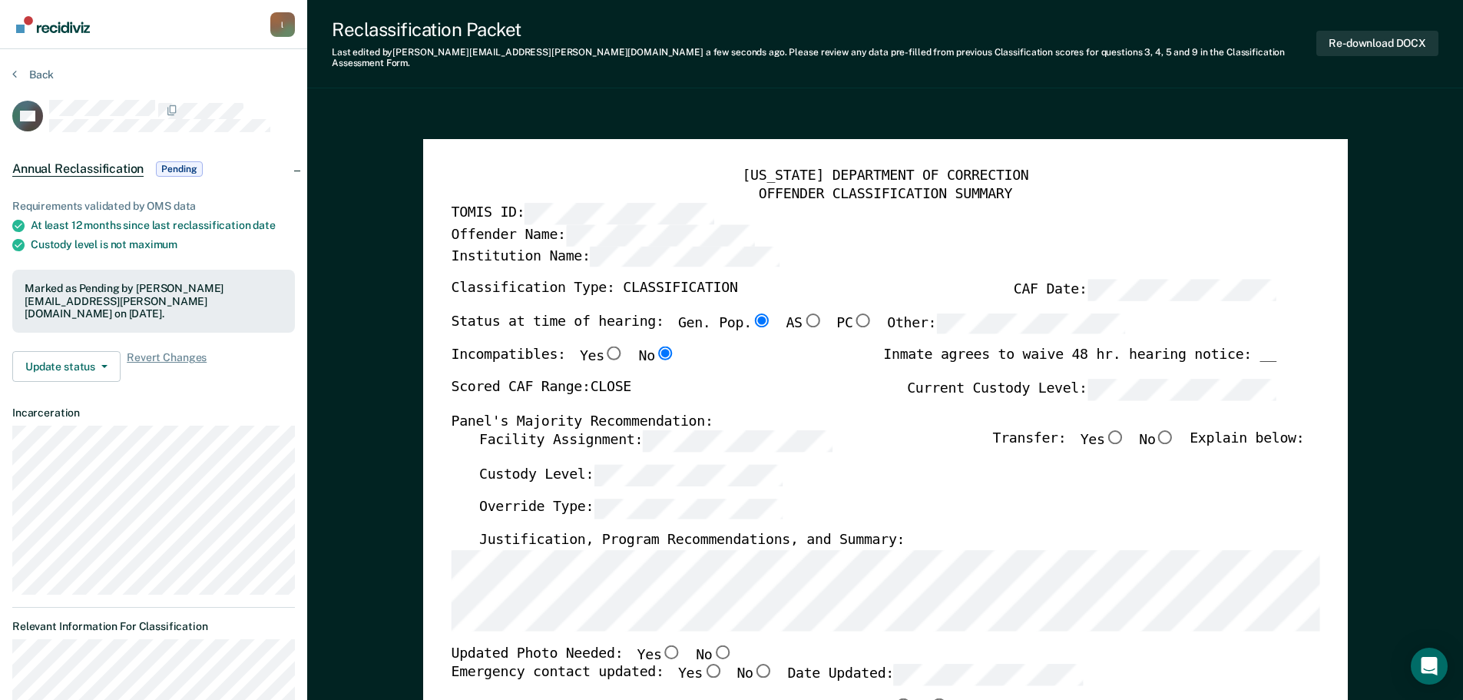
click at [1175, 430] on input "No" at bounding box center [1165, 437] width 20 height 14
type textarea "x"
radio input "true"
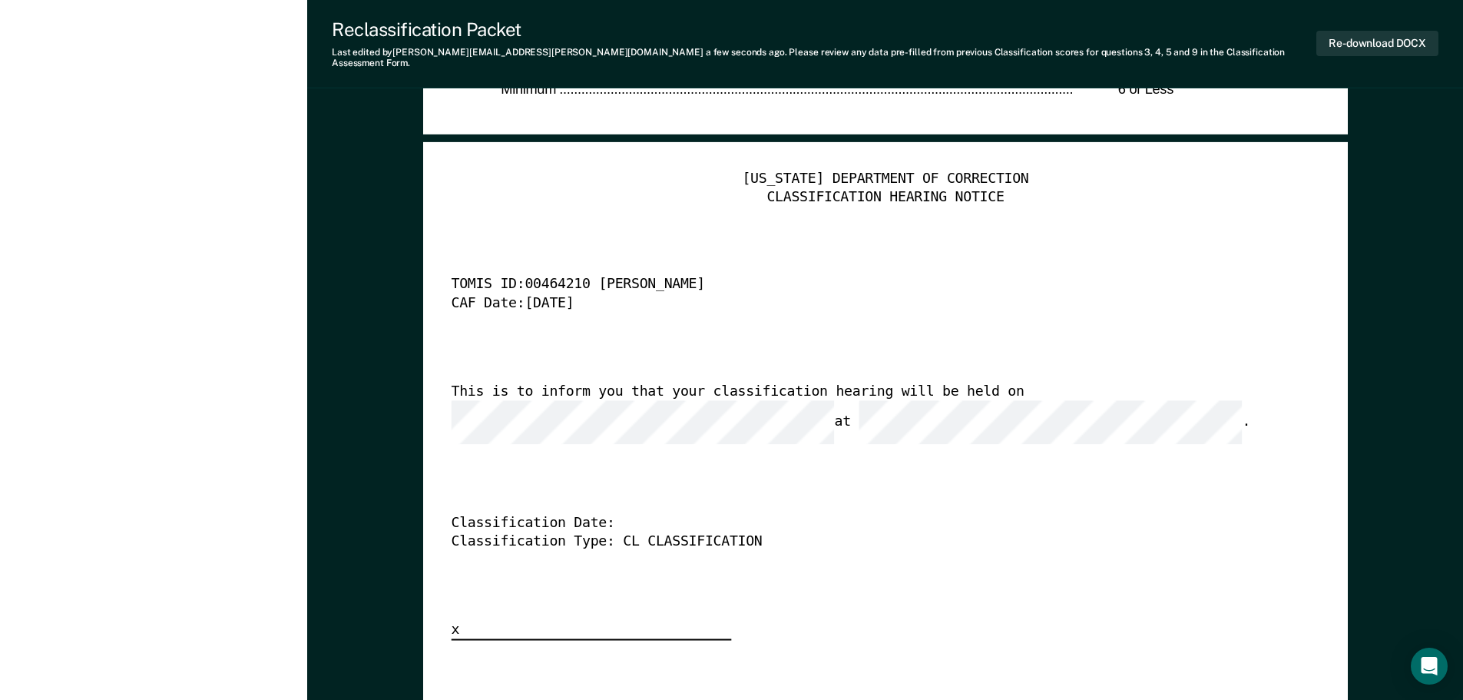
scroll to position [3799, 0]
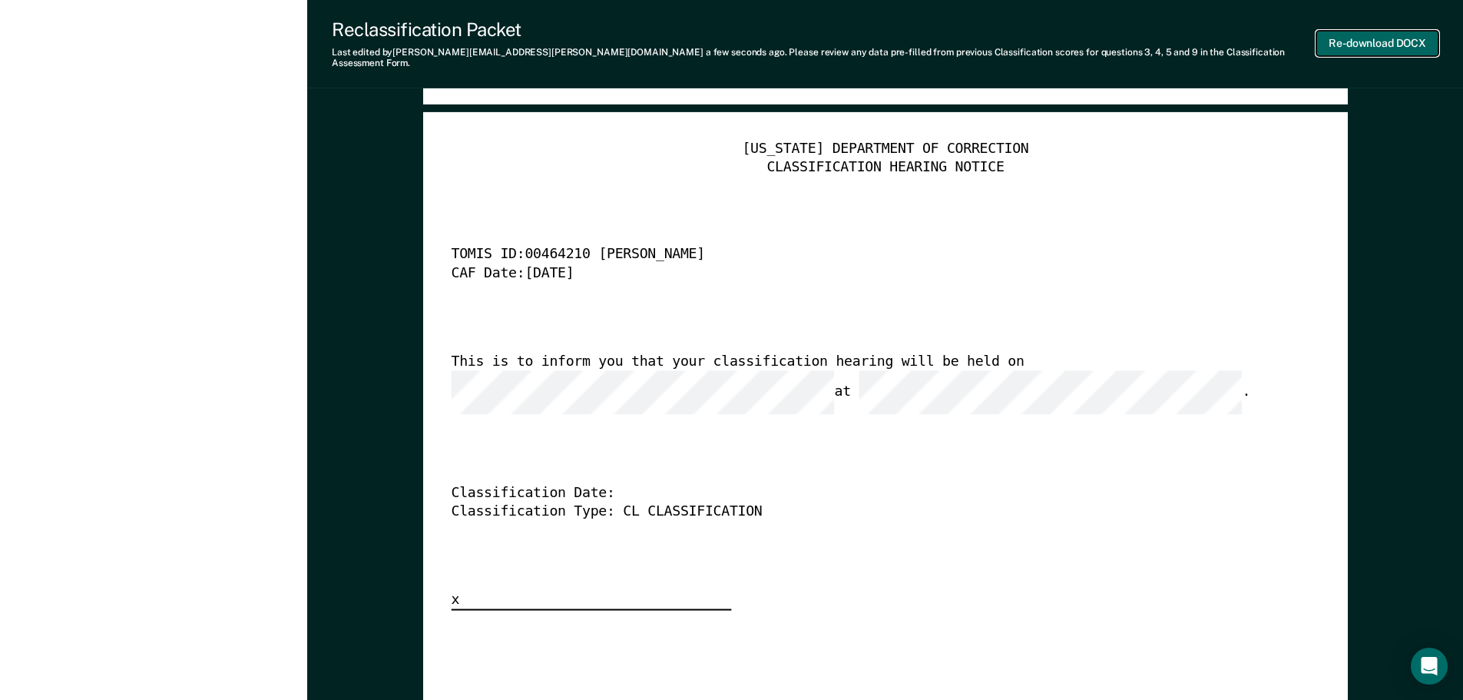
click at [1406, 41] on button "Re-download DOCX" at bounding box center [1377, 43] width 122 height 25
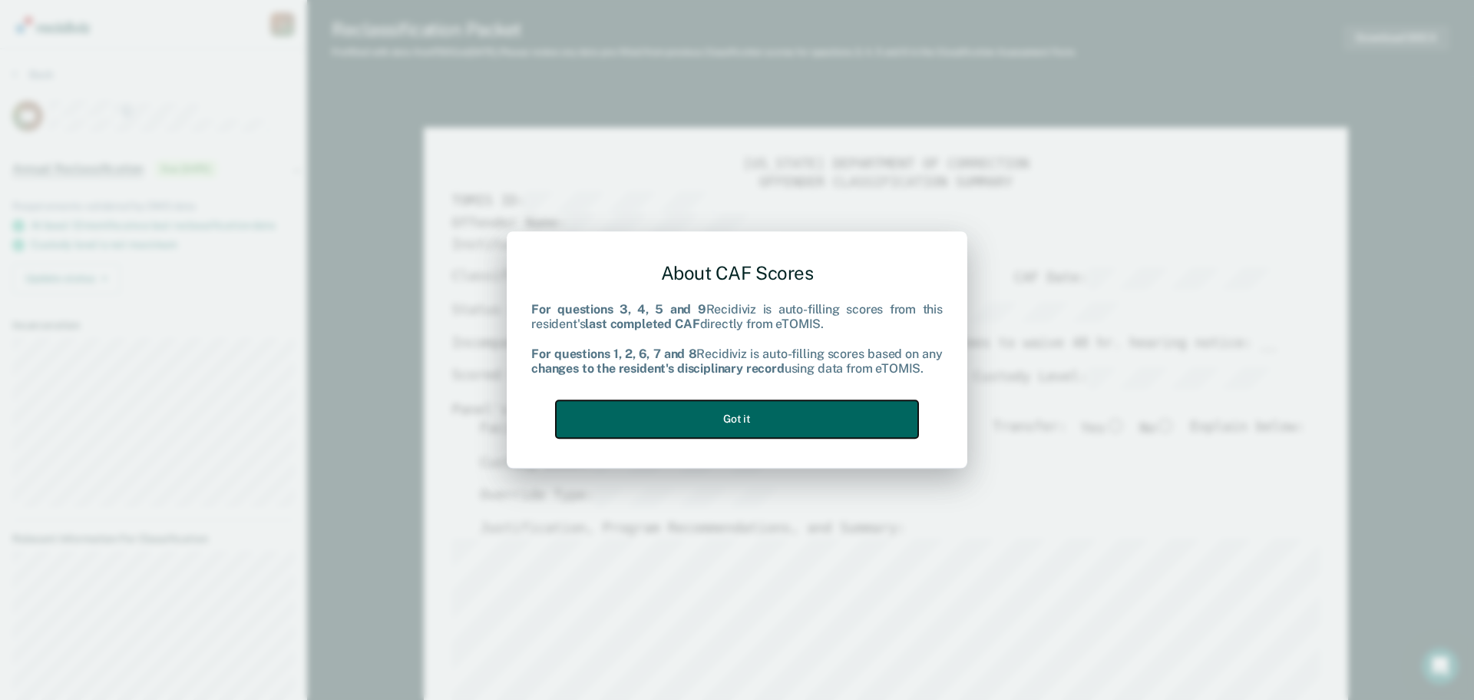
click at [706, 418] on button "Got it" at bounding box center [737, 419] width 362 height 38
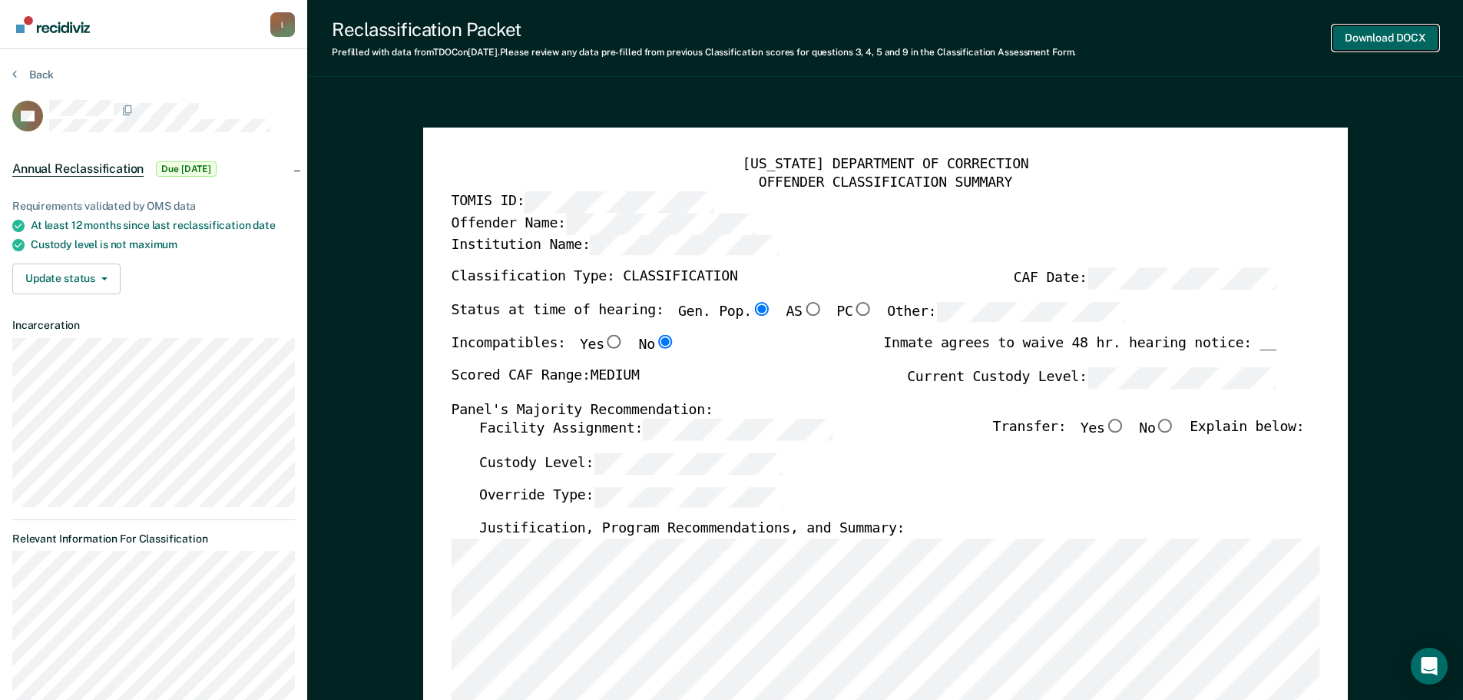
click at [1403, 41] on button "Download DOCX" at bounding box center [1385, 37] width 106 height 25
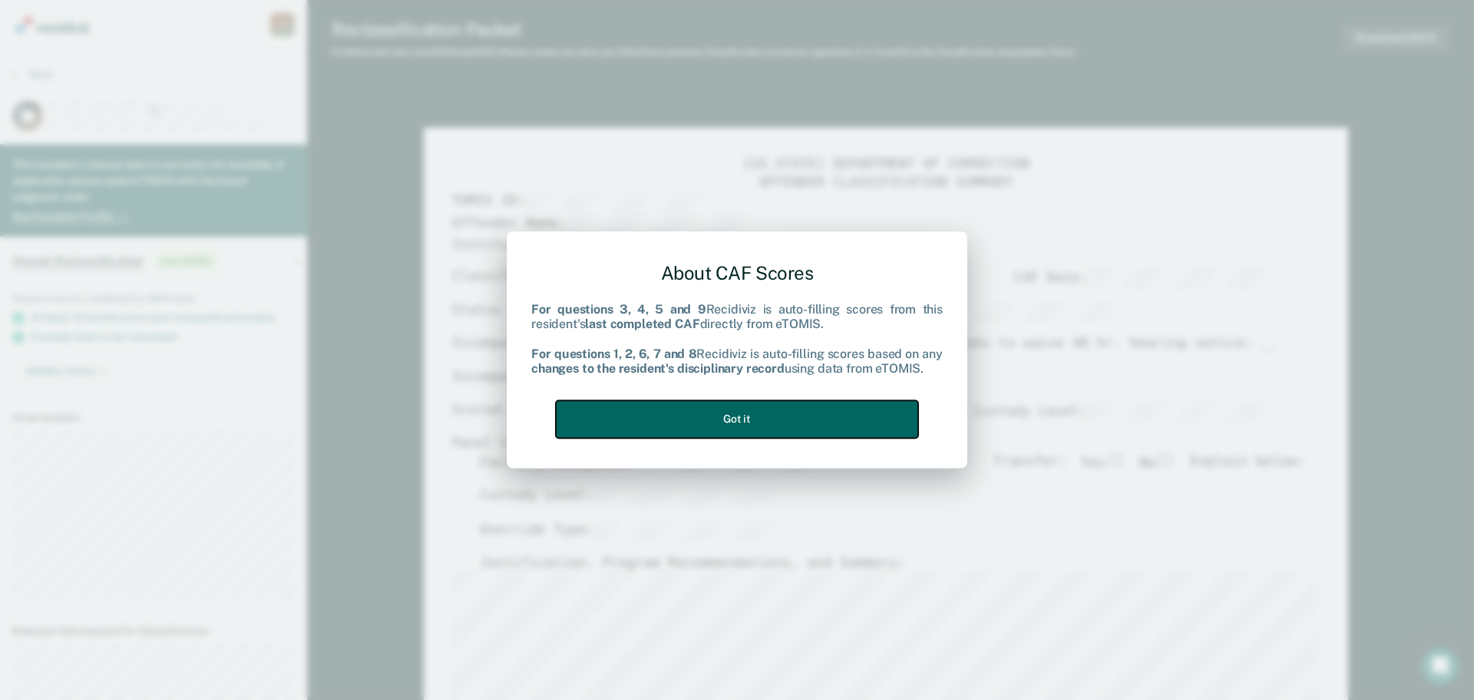
click at [729, 422] on button "Got it" at bounding box center [737, 419] width 362 height 38
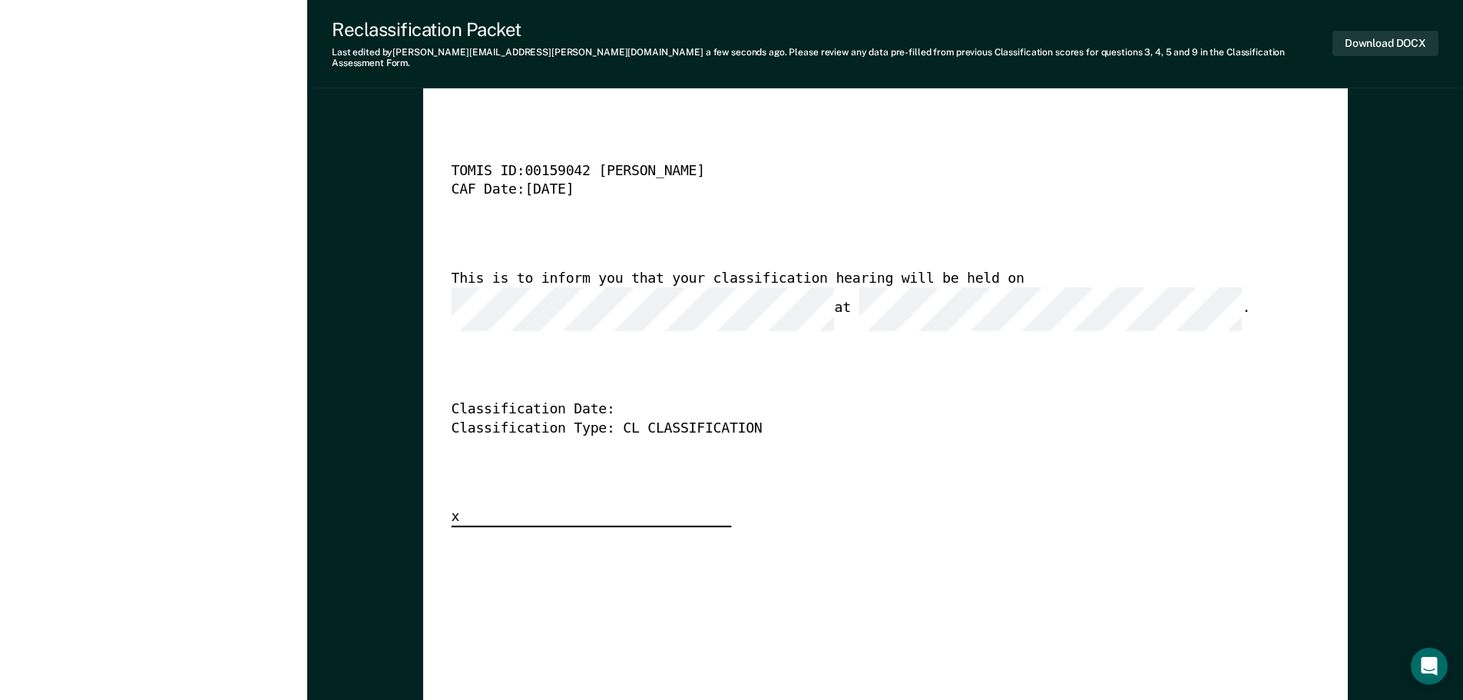
scroll to position [3876, 0]
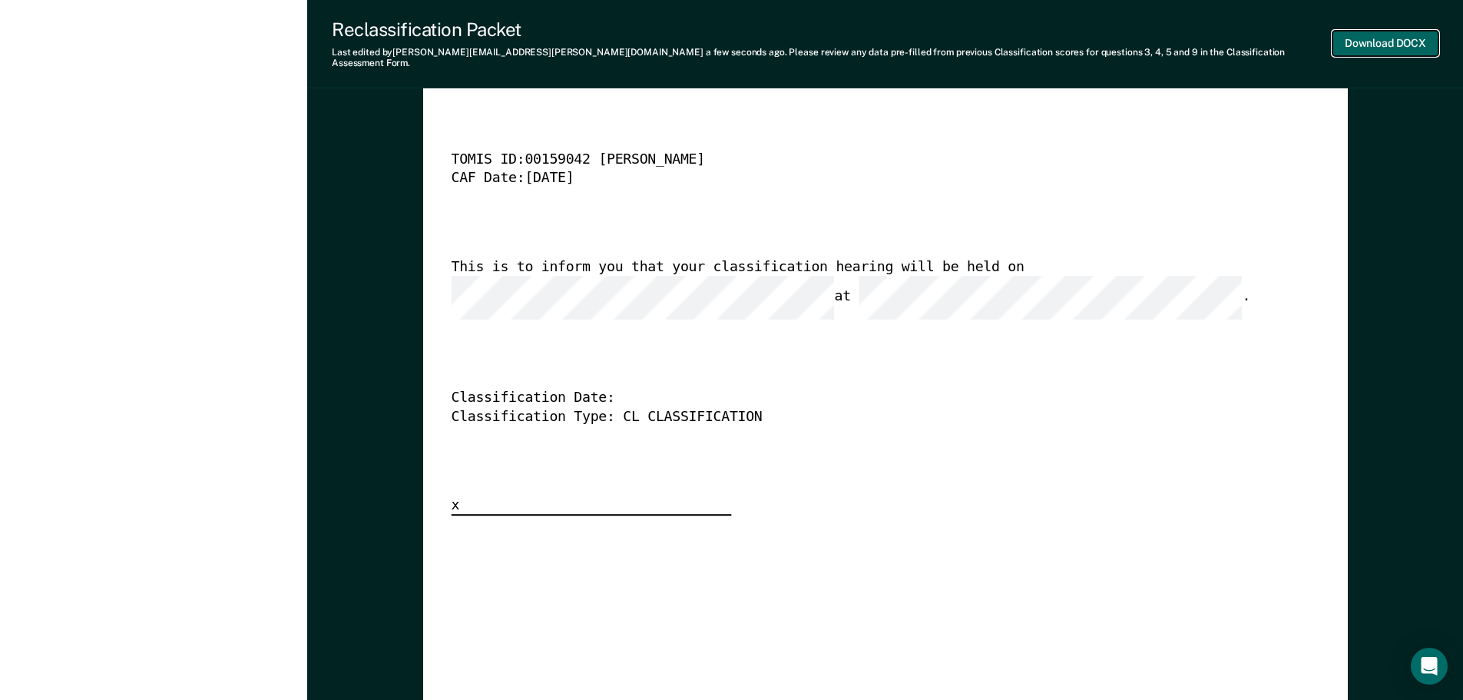
click at [1411, 38] on button "Download DOCX" at bounding box center [1385, 43] width 106 height 25
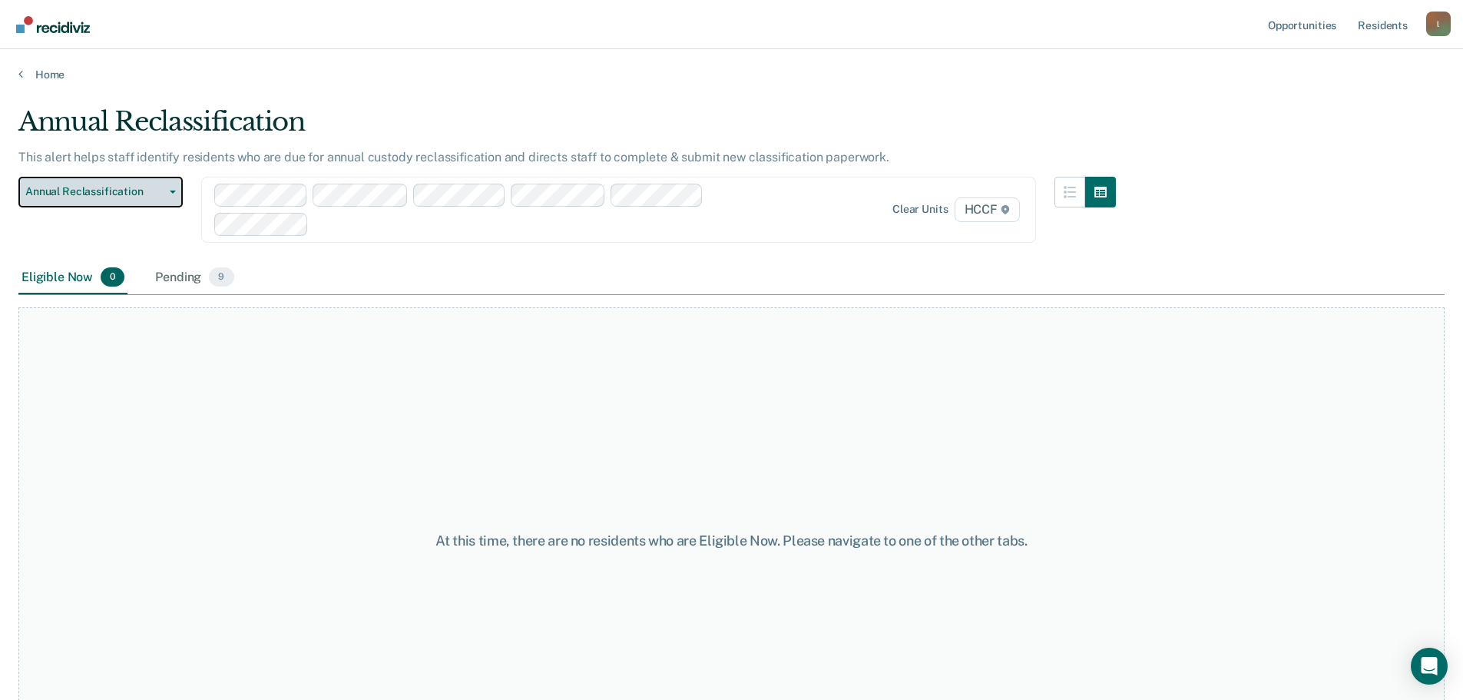
click at [151, 191] on span "Annual Reclassification" at bounding box center [94, 191] width 138 height 13
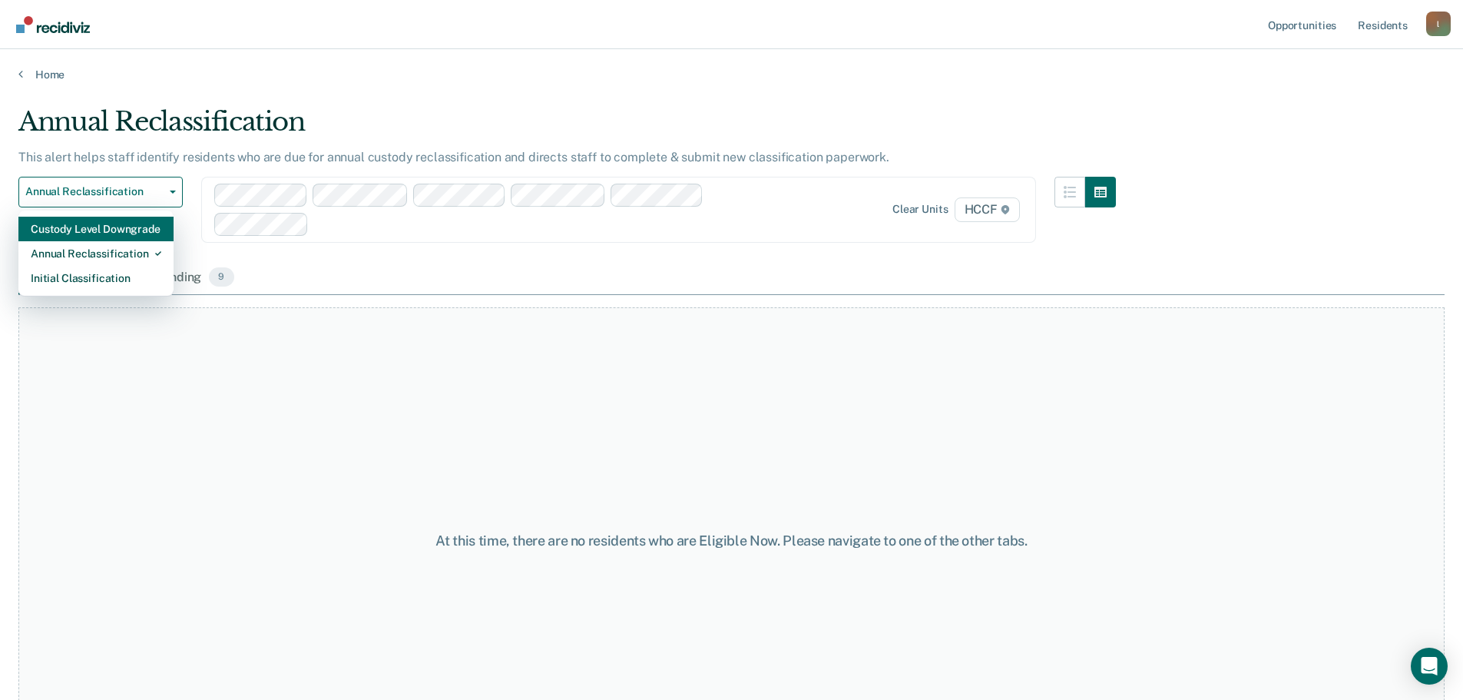
click at [109, 240] on div "Custody Level Downgrade" at bounding box center [96, 229] width 131 height 25
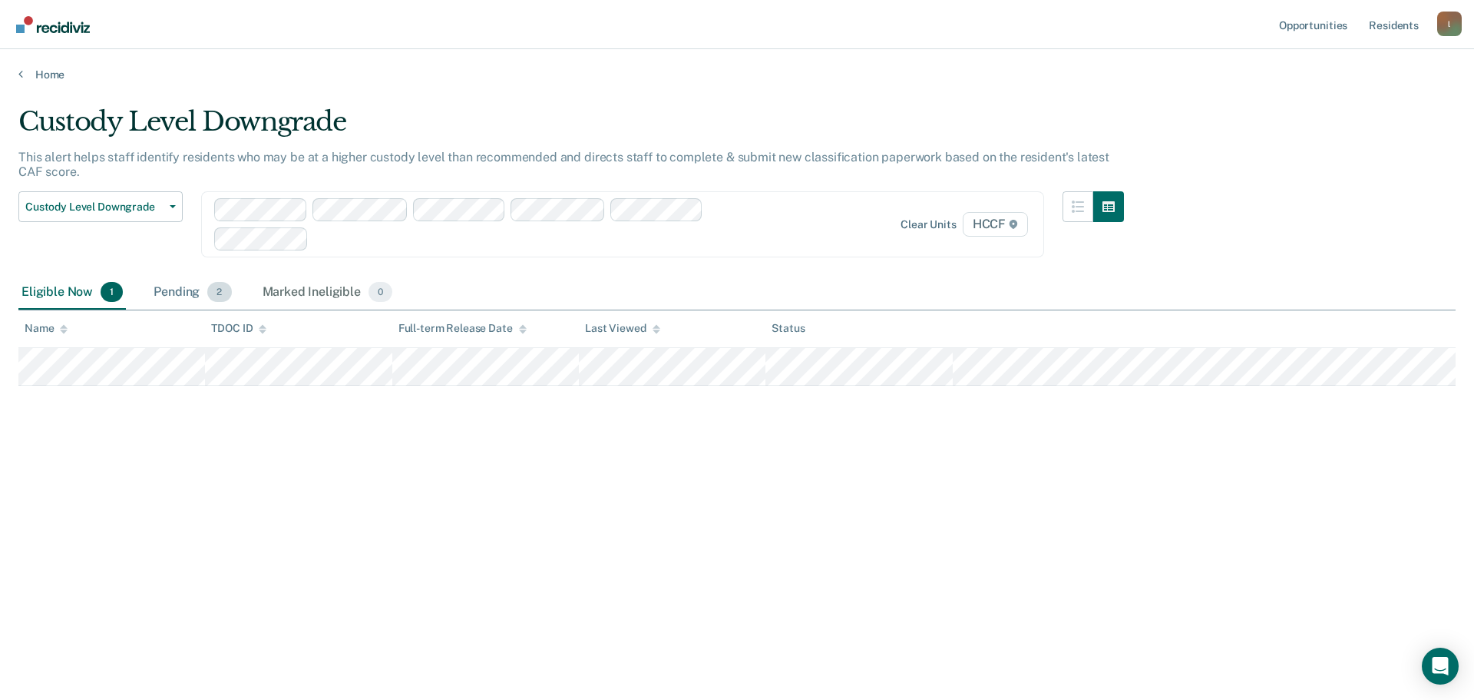
click at [180, 293] on div "Pending 2" at bounding box center [193, 293] width 84 height 34
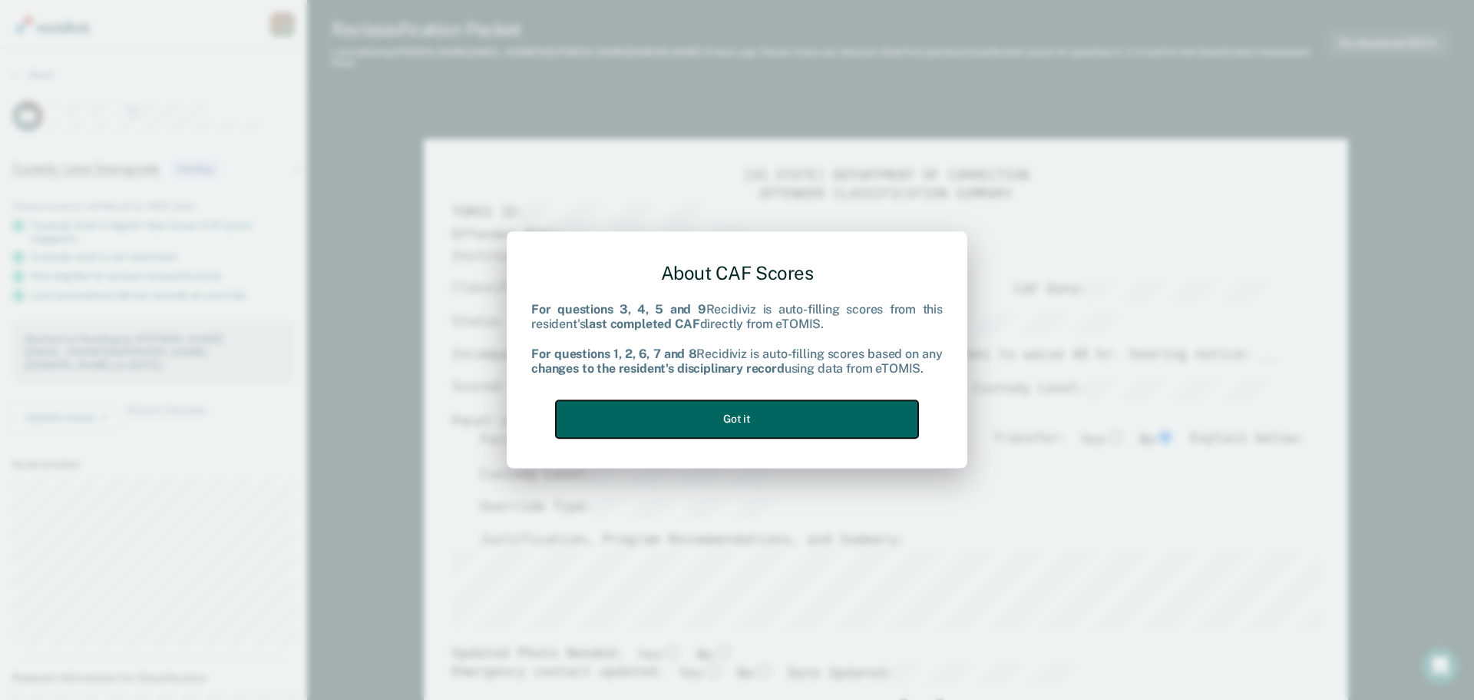
click at [714, 422] on button "Got it" at bounding box center [737, 419] width 362 height 38
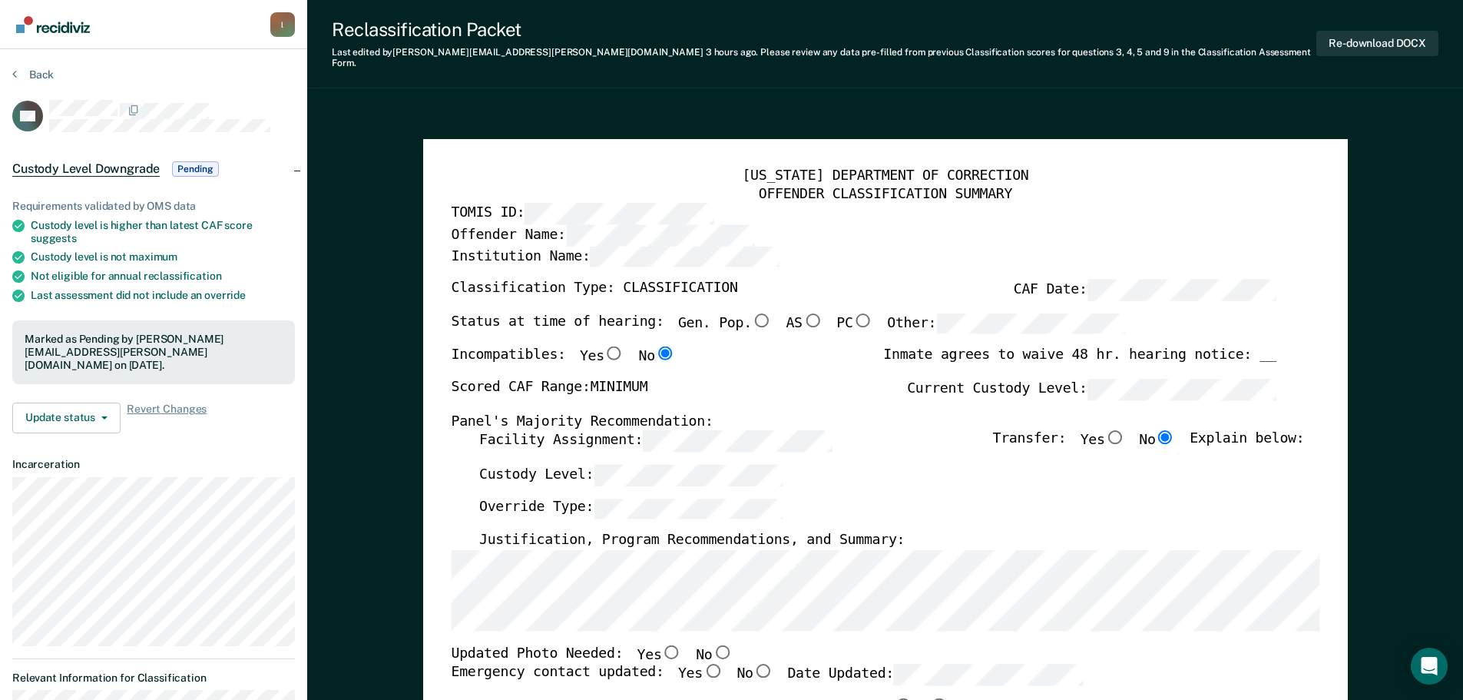
scroll to position [77, 0]
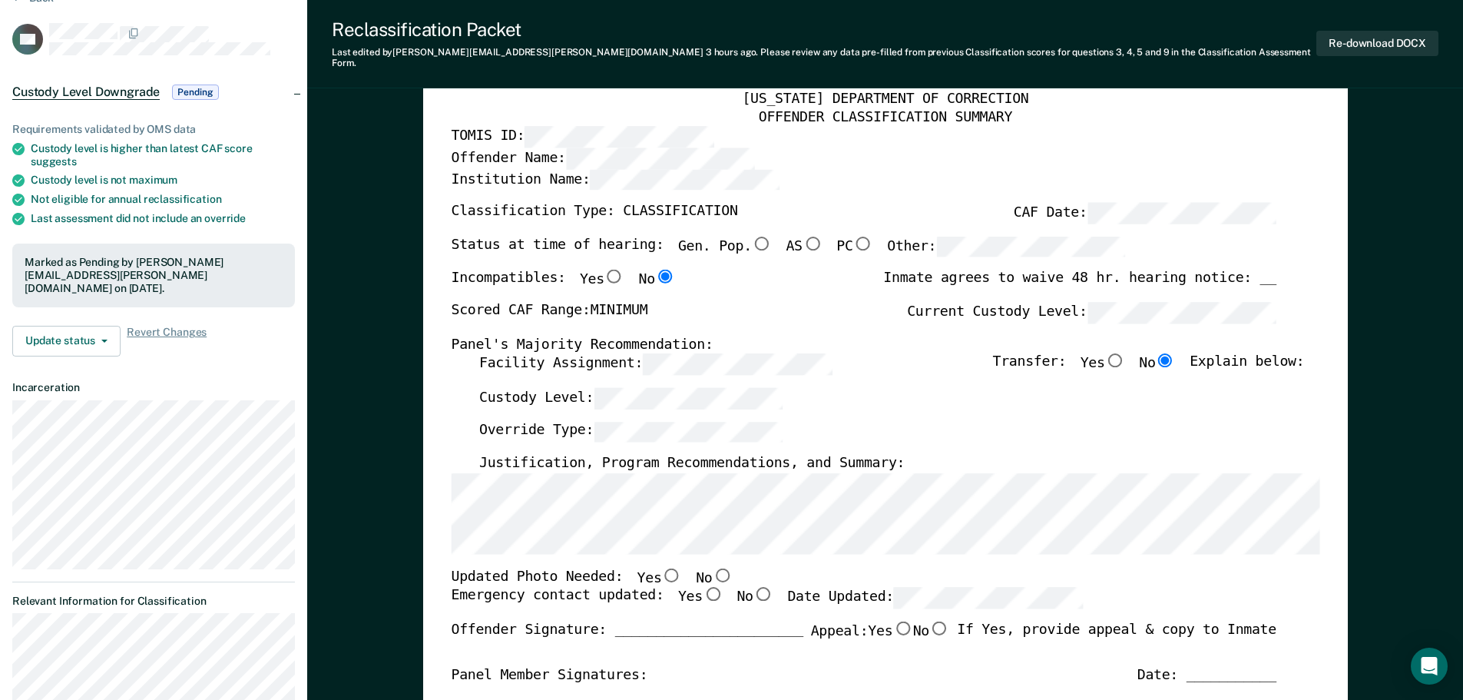
click at [751, 236] on input "Gen. Pop." at bounding box center [761, 243] width 20 height 14
type textarea "x"
radio input "true"
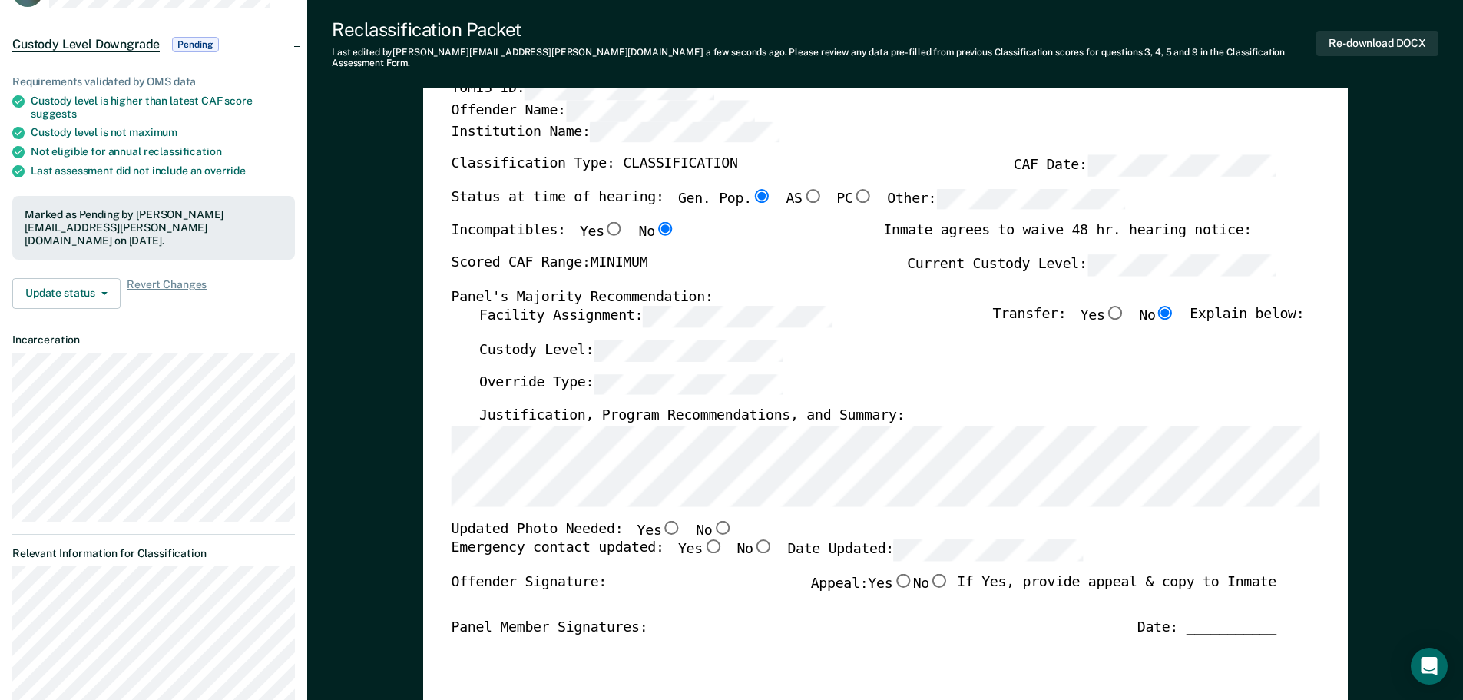
scroll to position [0, 0]
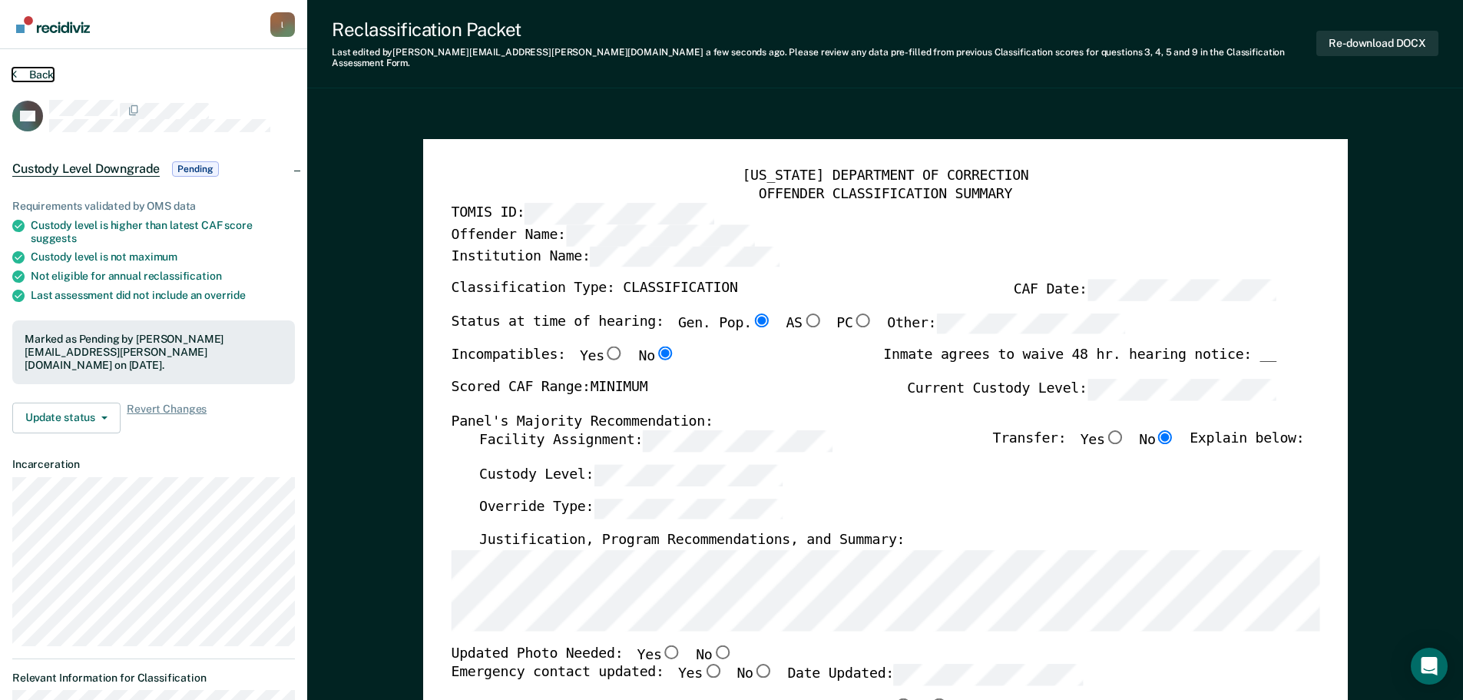
click at [17, 70] on button "Back" at bounding box center [32, 75] width 41 height 14
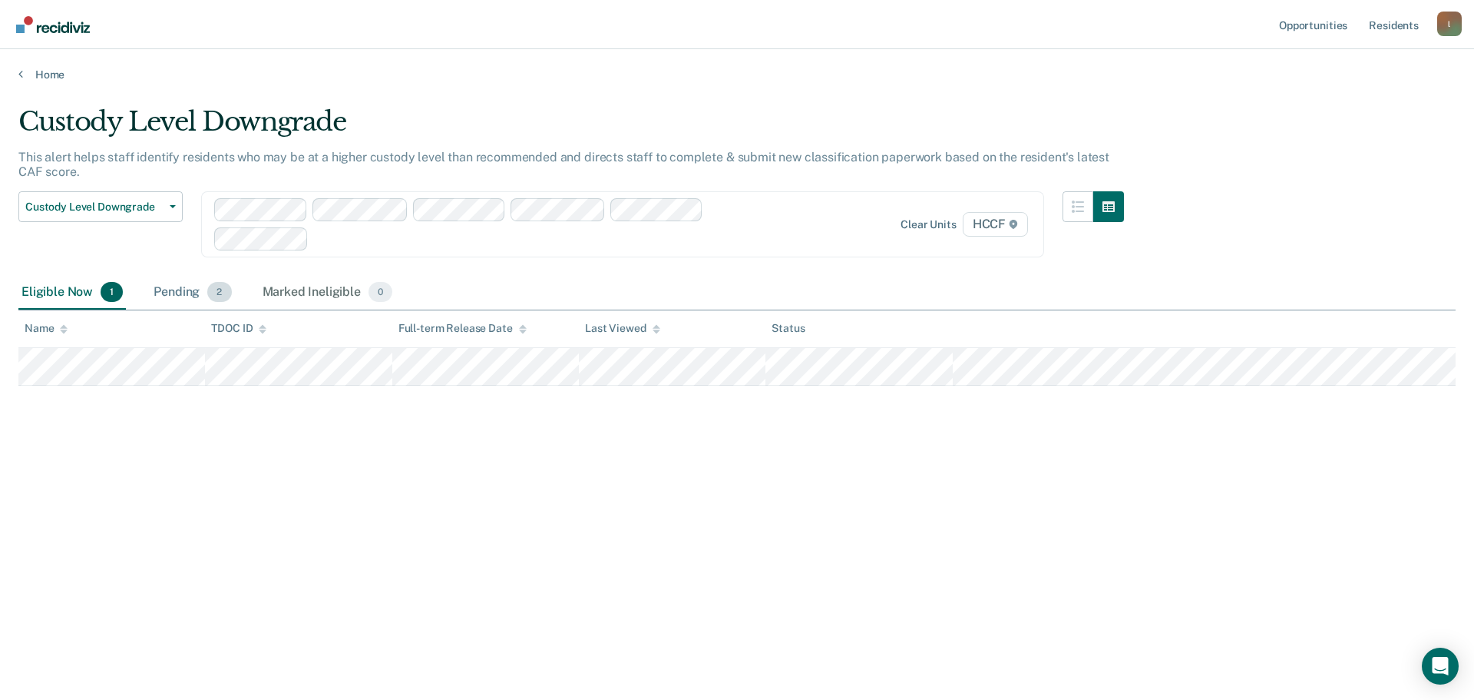
click at [184, 294] on div "Pending 2" at bounding box center [193, 293] width 84 height 34
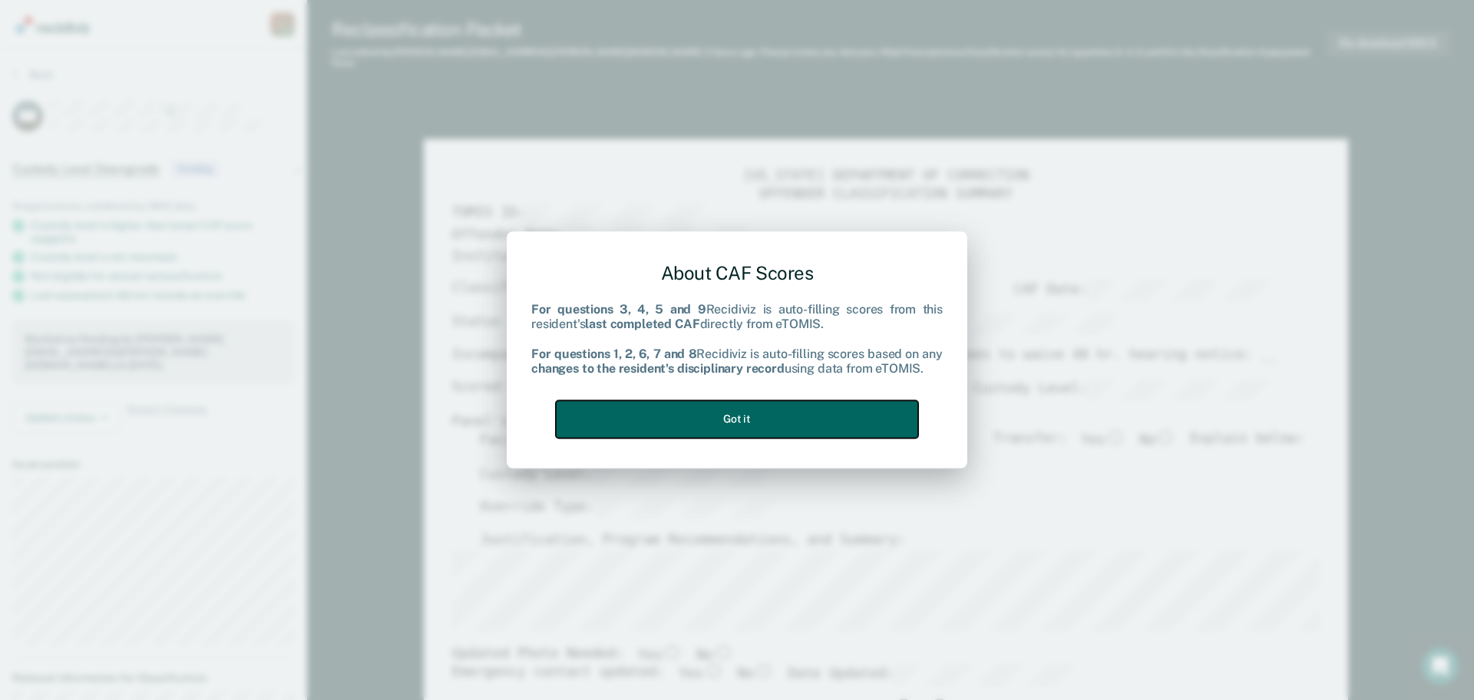
click at [730, 413] on button "Got it" at bounding box center [737, 419] width 362 height 38
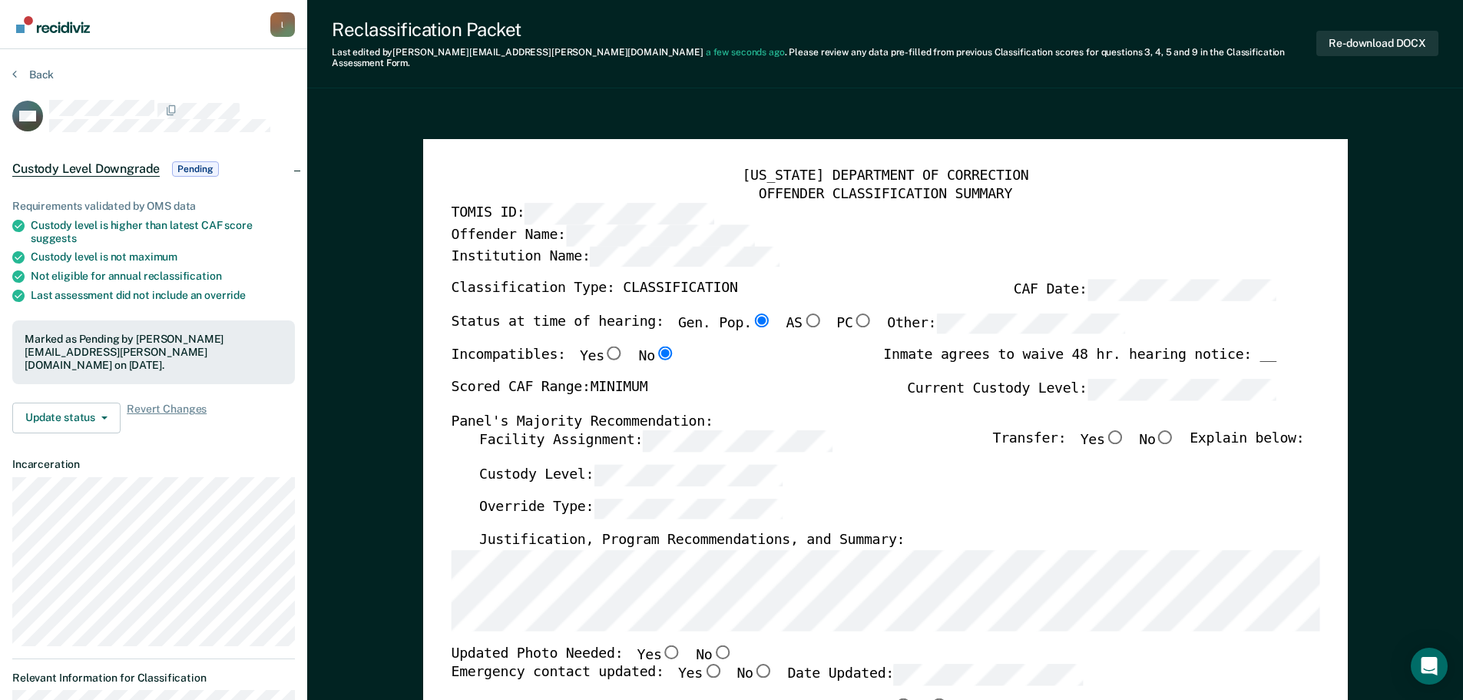
click at [1166, 430] on input "No" at bounding box center [1165, 437] width 20 height 14
type textarea "x"
radio input "true"
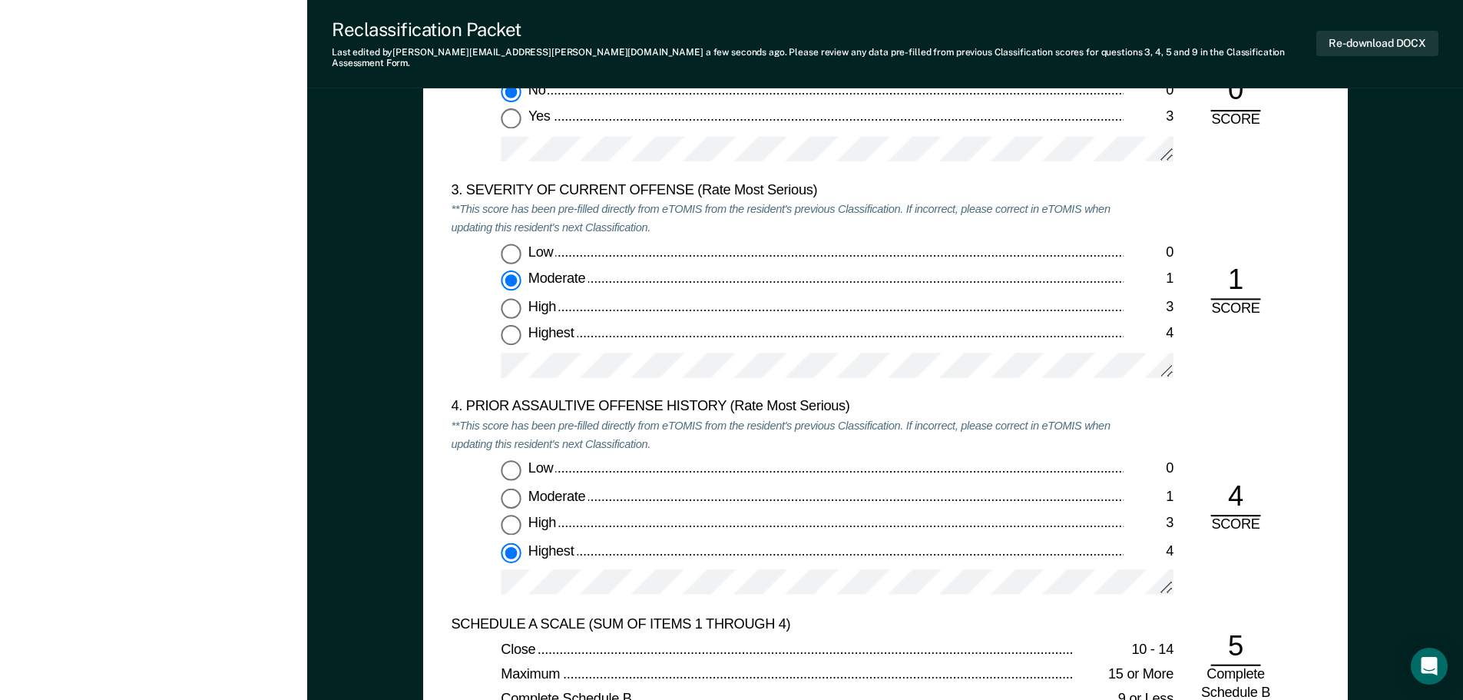
scroll to position [1550, 0]
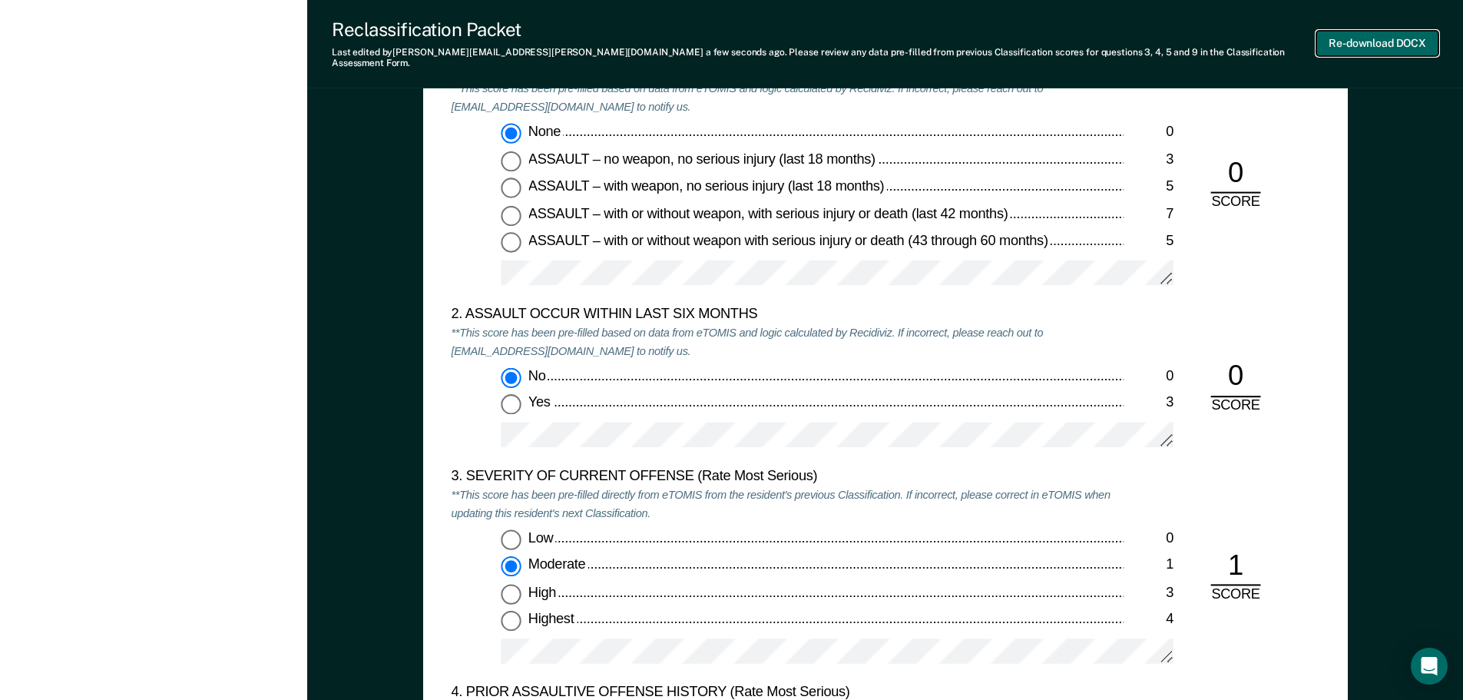
click at [1372, 34] on button "Re-download DOCX" at bounding box center [1377, 43] width 122 height 25
type textarea "x"
